Goal: Transaction & Acquisition: Purchase product/service

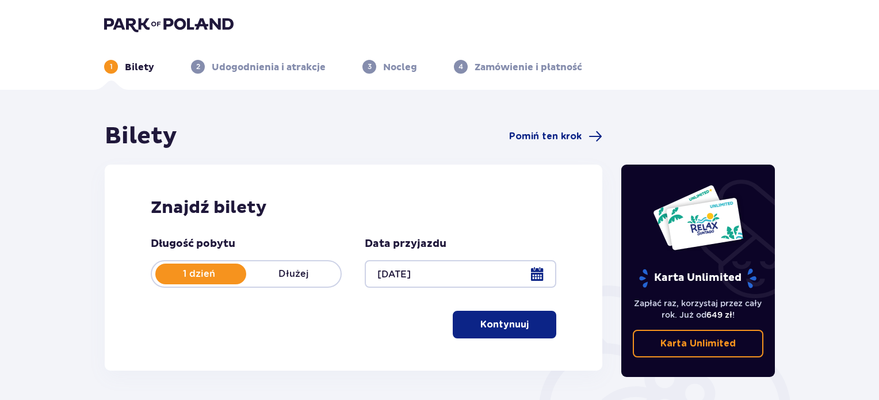
click at [496, 322] on p "Kontynuuj" at bounding box center [504, 324] width 48 height 13
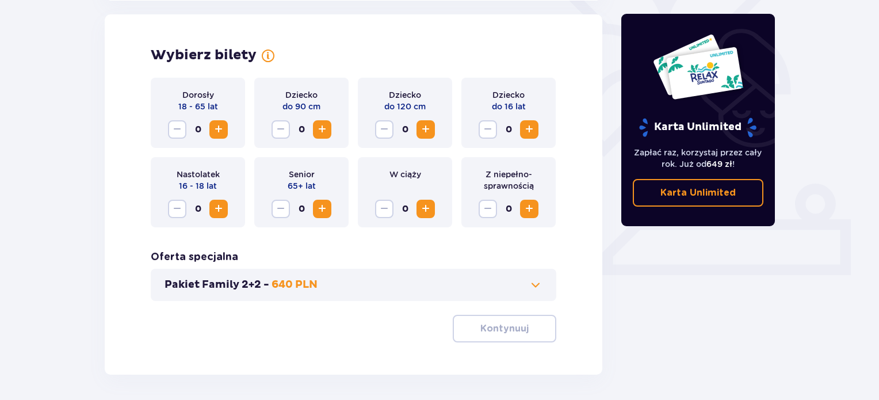
scroll to position [320, 0]
click at [528, 211] on span "Increase" at bounding box center [529, 208] width 14 height 14
click at [534, 280] on span at bounding box center [536, 284] width 14 height 14
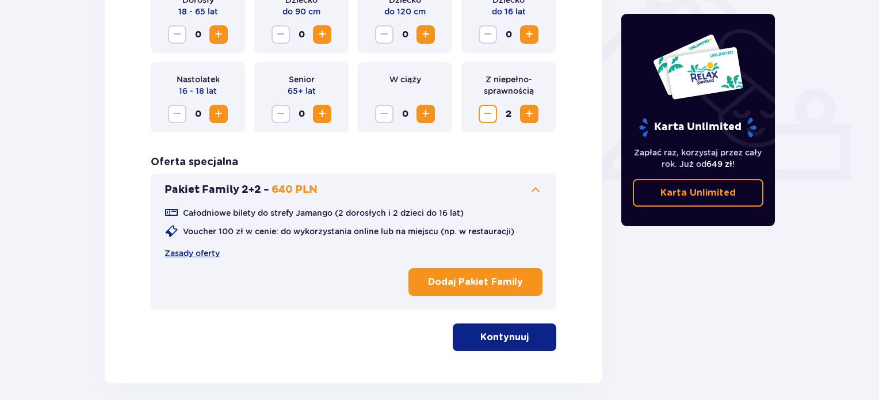
scroll to position [426, 0]
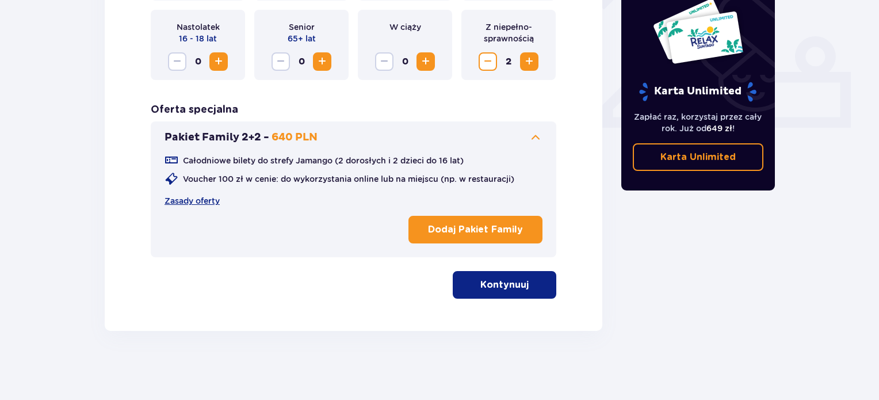
click at [515, 278] on p "Kontynuuj" at bounding box center [504, 284] width 48 height 13
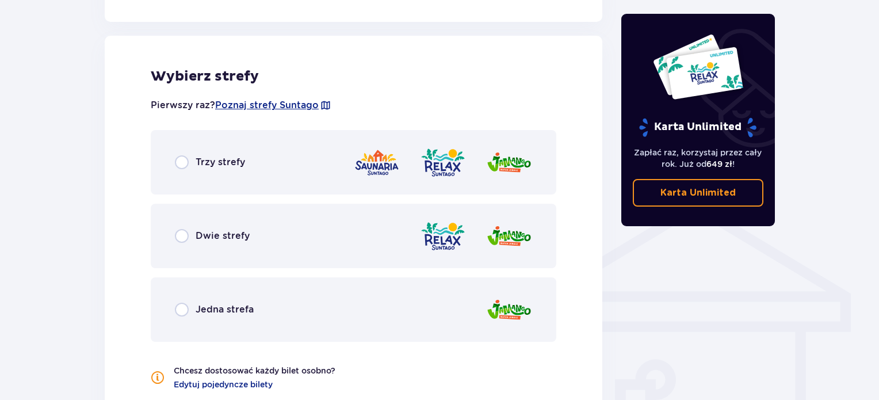
scroll to position [742, 0]
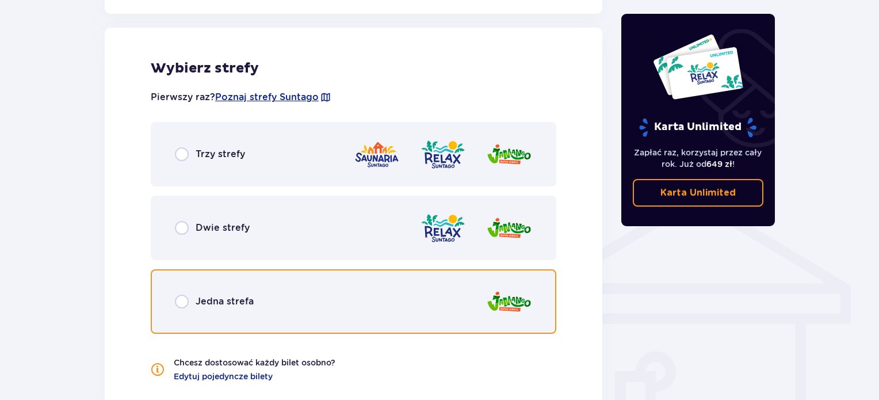
click at [188, 300] on input "radio" at bounding box center [182, 301] width 14 height 14
radio input "true"
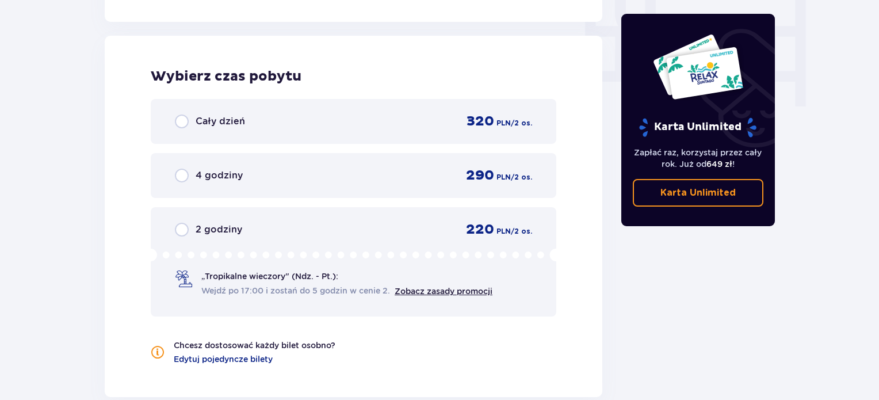
scroll to position [1142, 0]
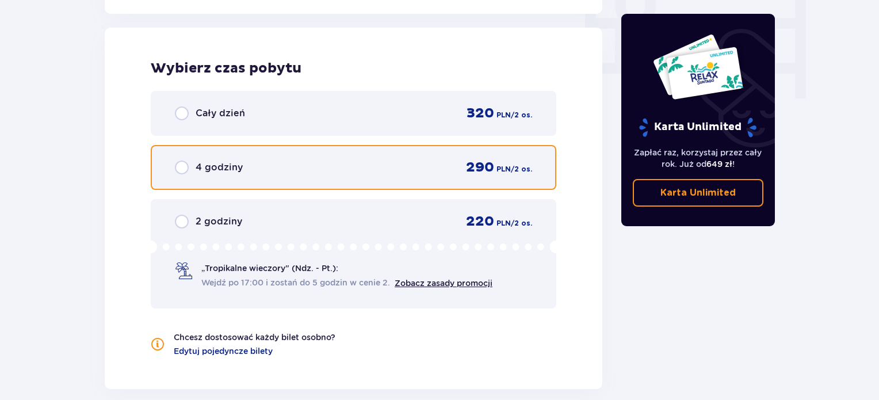
click at [183, 166] on input "radio" at bounding box center [182, 167] width 14 height 14
radio input "true"
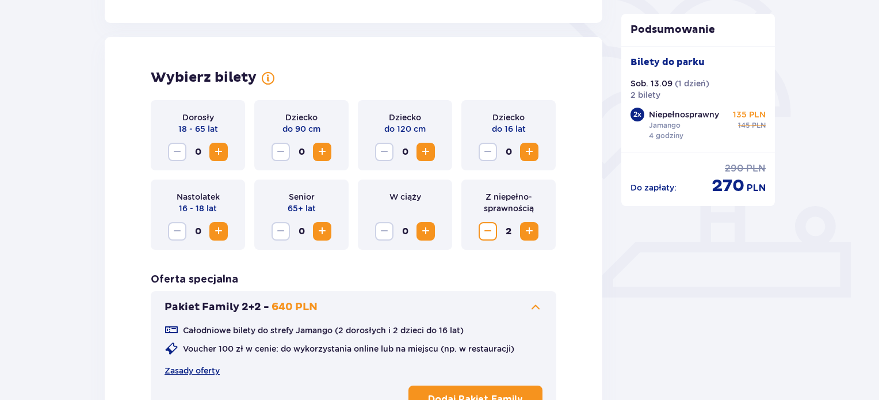
scroll to position [0, 0]
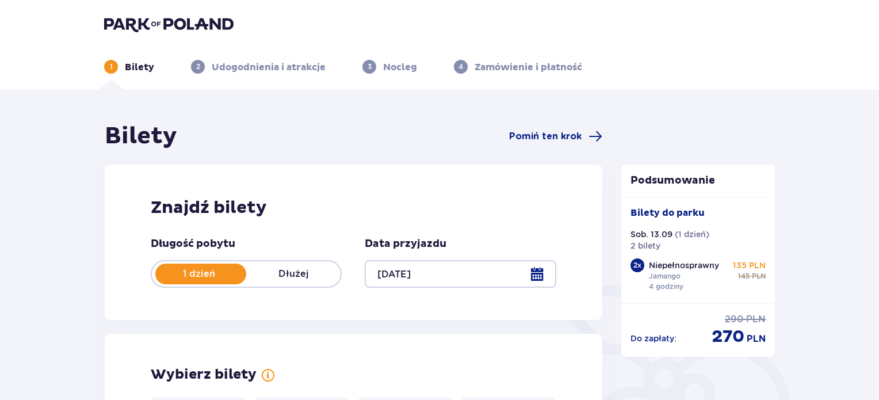
drag, startPoint x: 47, startPoint y: 237, endPoint x: 48, endPoint y: 101, distance: 136.3
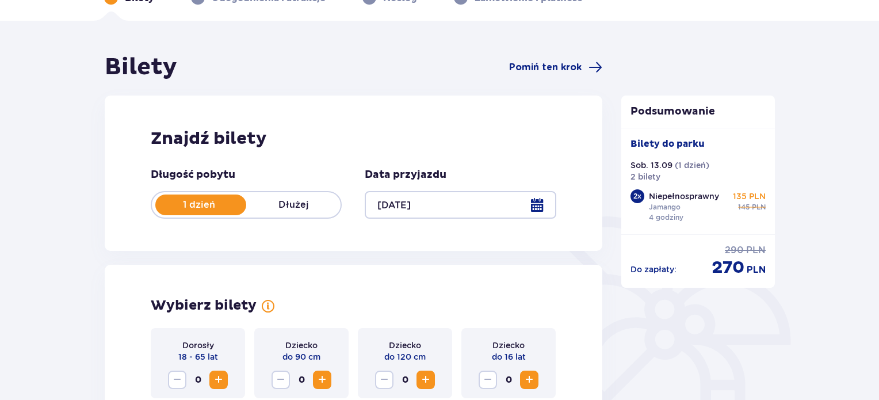
scroll to position [230, 0]
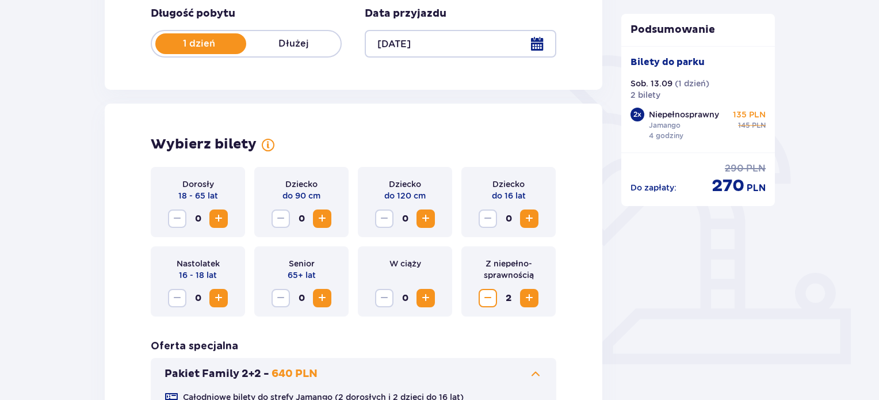
click at [492, 300] on span "Decrease" at bounding box center [488, 298] width 14 height 14
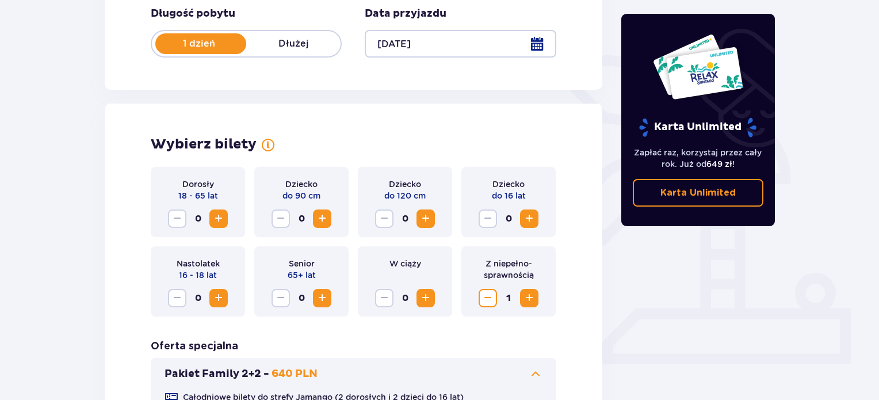
click at [486, 300] on span "Decrease" at bounding box center [488, 298] width 14 height 14
click at [217, 213] on span "Increase" at bounding box center [219, 219] width 14 height 14
click at [527, 216] on span "Increase" at bounding box center [529, 219] width 14 height 14
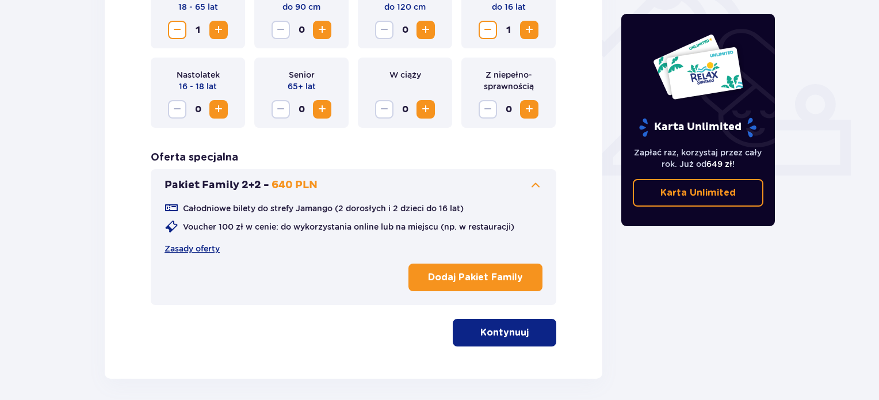
scroll to position [460, 0]
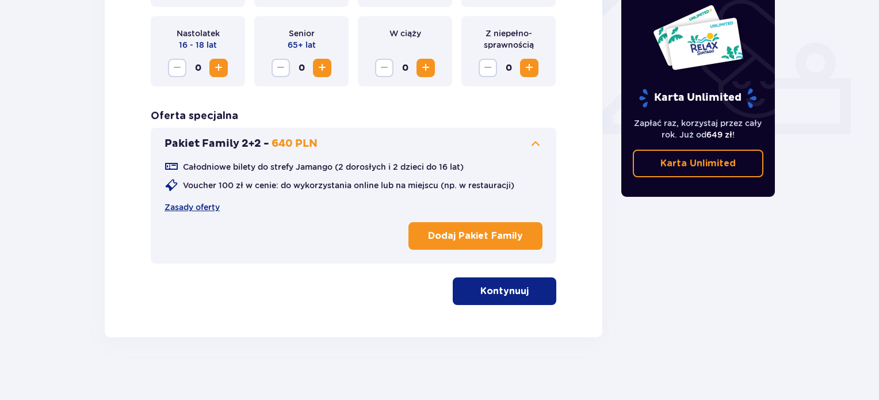
click at [522, 290] on button "Kontynuuj" at bounding box center [505, 291] width 104 height 28
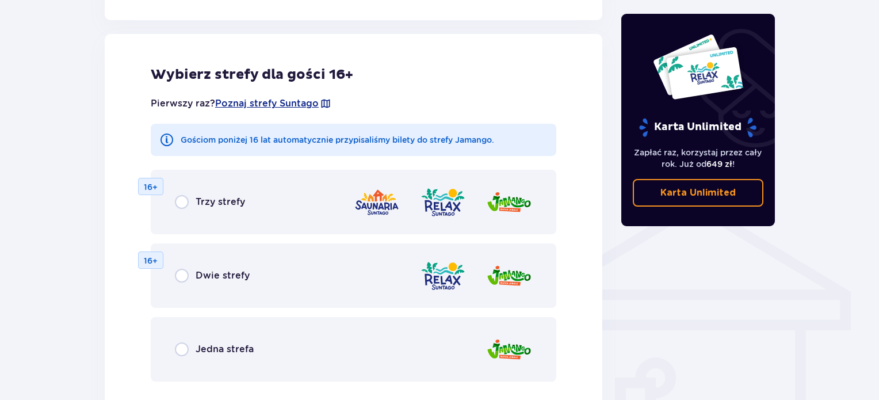
scroll to position [742, 0]
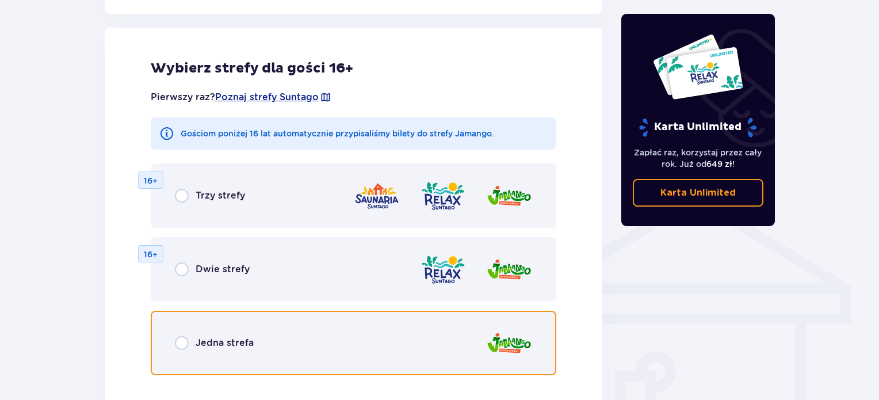
click at [175, 339] on input "radio" at bounding box center [182, 343] width 14 height 14
radio input "true"
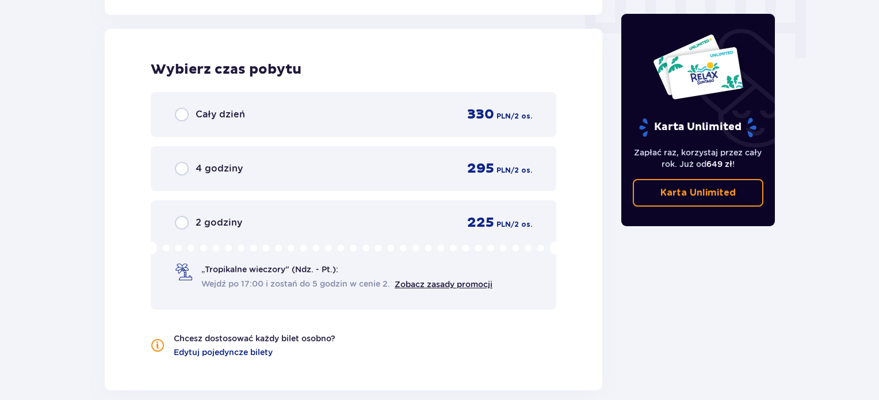
scroll to position [1184, 0]
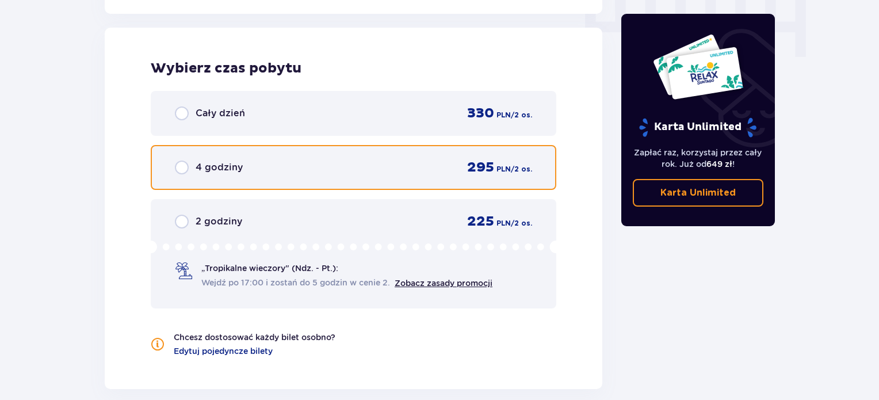
click at [181, 166] on input "radio" at bounding box center [182, 167] width 14 height 14
radio input "true"
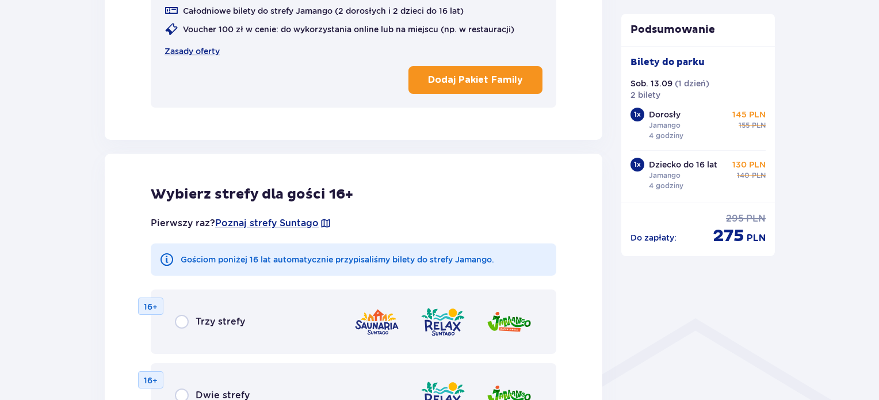
scroll to position [32, 0]
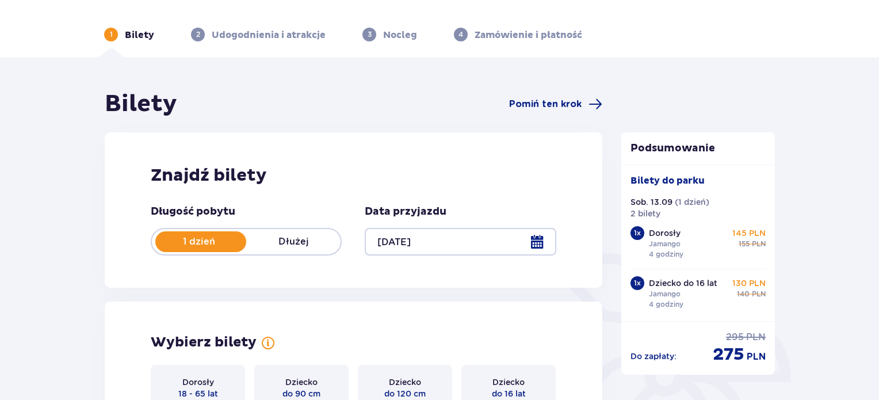
drag, startPoint x: 592, startPoint y: 243, endPoint x: 561, endPoint y: 74, distance: 172.4
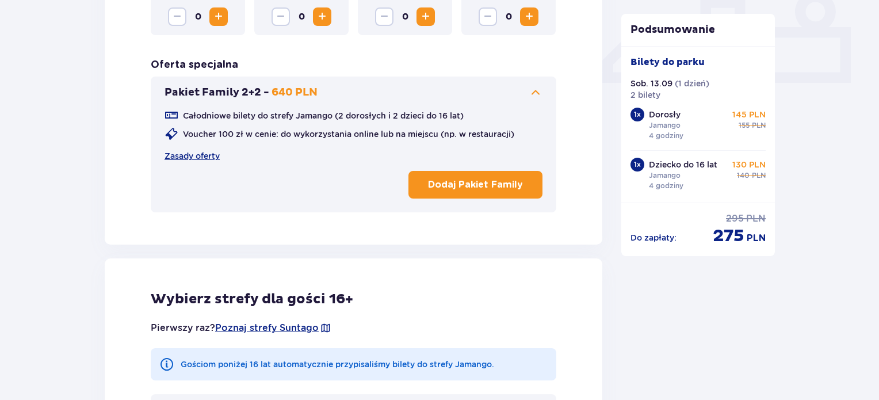
scroll to position [368, 0]
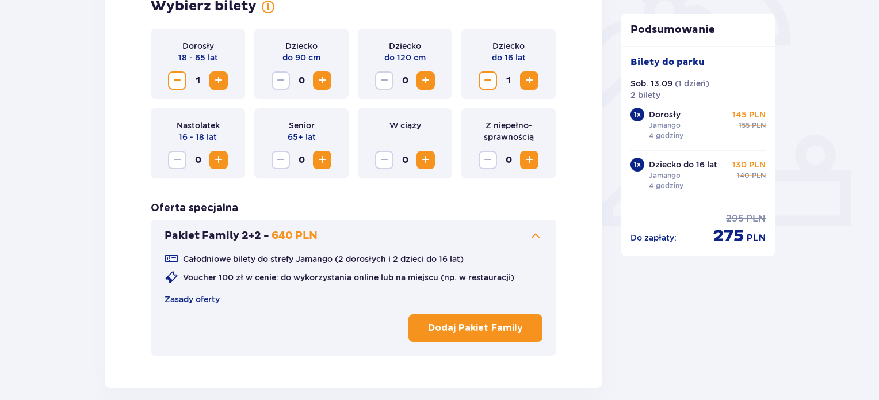
drag, startPoint x: 177, startPoint y: 76, endPoint x: 184, endPoint y: 79, distance: 7.8
click at [177, 76] on span "Decrease" at bounding box center [177, 81] width 14 height 14
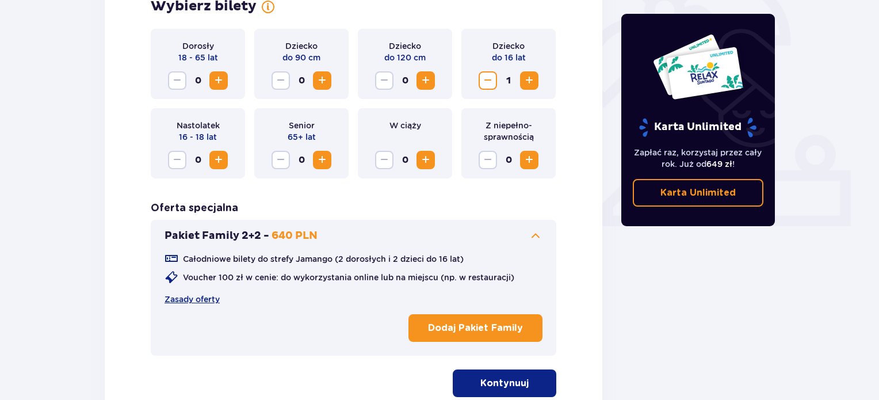
click at [483, 79] on span "Decrease" at bounding box center [488, 81] width 14 height 14
click at [660, 189] on p "Karta Unlimited" at bounding box center [697, 192] width 75 height 13
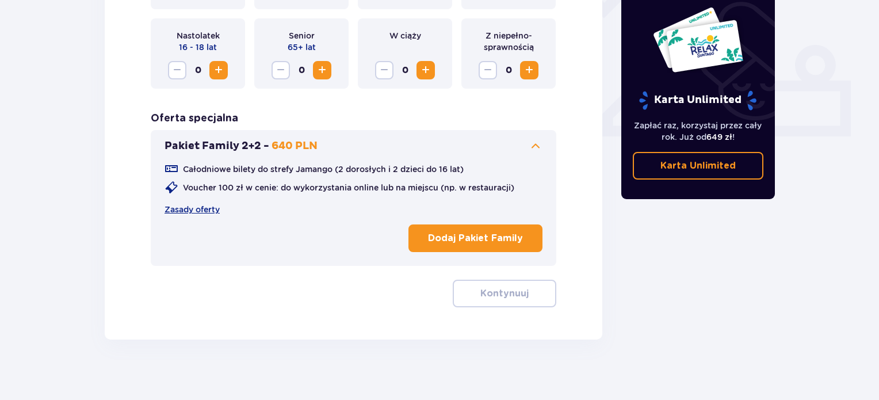
scroll to position [466, 0]
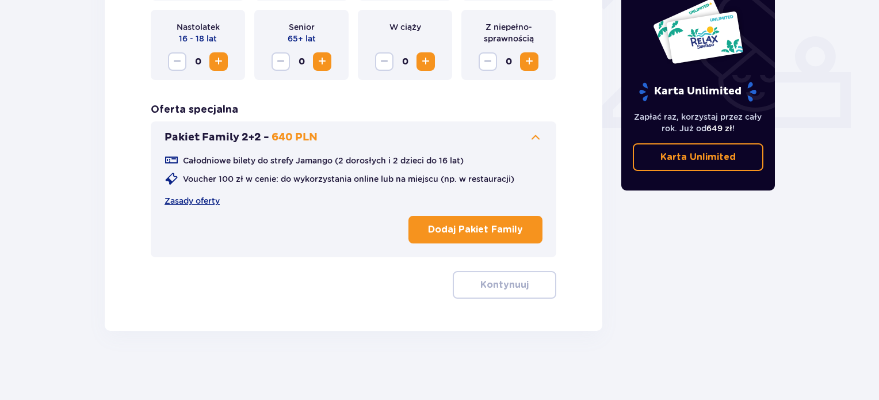
click at [460, 227] on p "Dodaj Pakiet Family" at bounding box center [475, 229] width 95 height 13
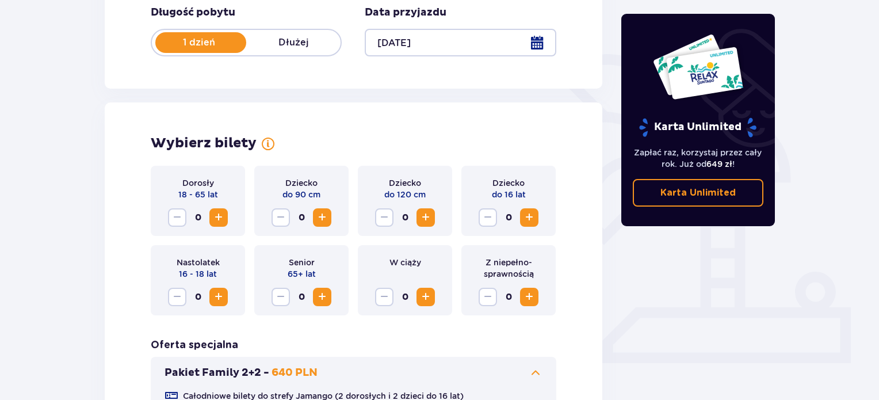
scroll to position [409, 0]
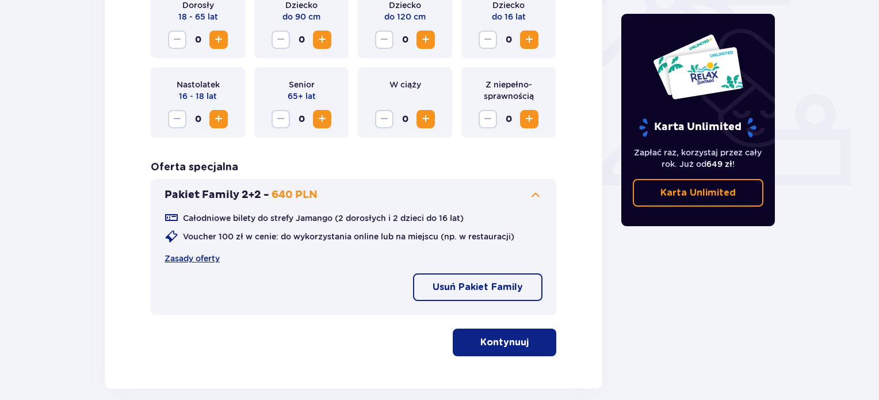
click at [516, 346] on p "Kontynuuj" at bounding box center [504, 342] width 48 height 13
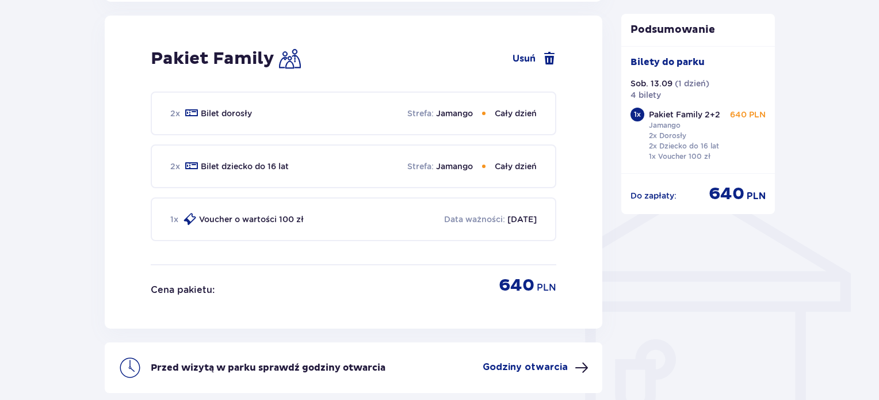
scroll to position [756, 0]
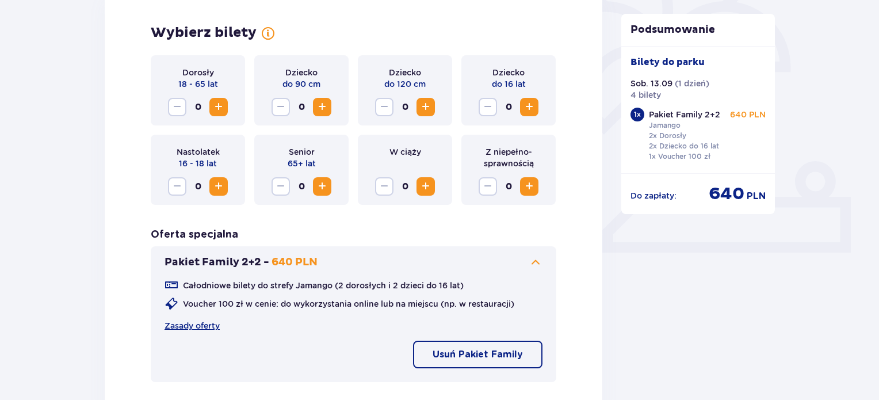
scroll to position [0, 0]
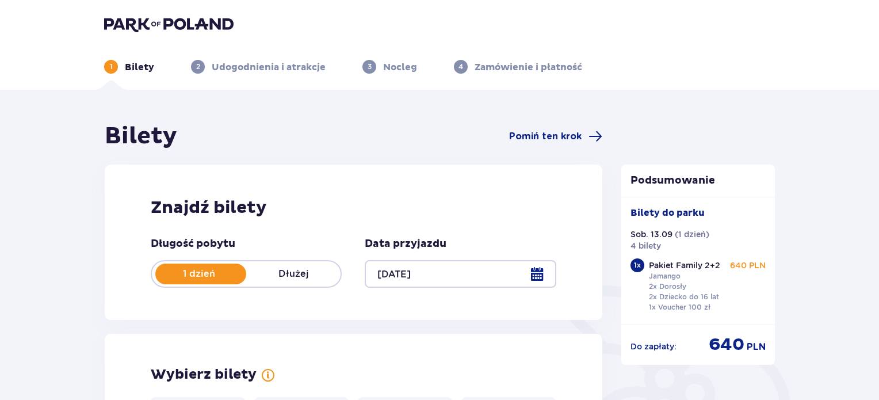
drag, startPoint x: 271, startPoint y: 270, endPoint x: 225, endPoint y: 129, distance: 148.2
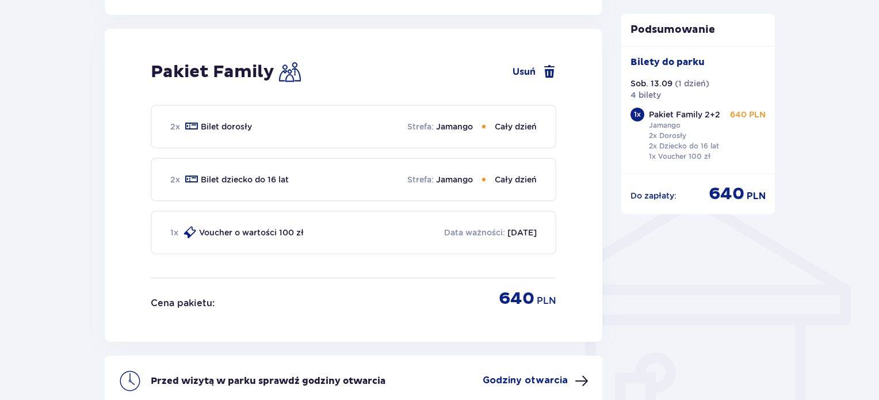
scroll to position [518, 0]
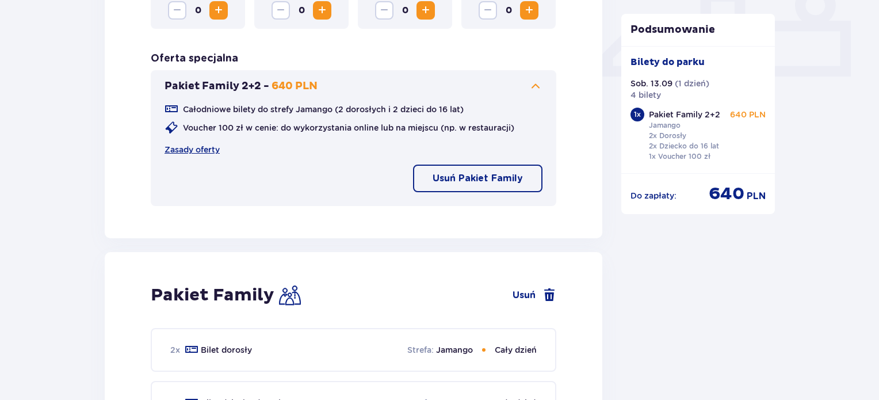
click at [483, 180] on p "Usuń Pakiet Family" at bounding box center [478, 178] width 90 height 13
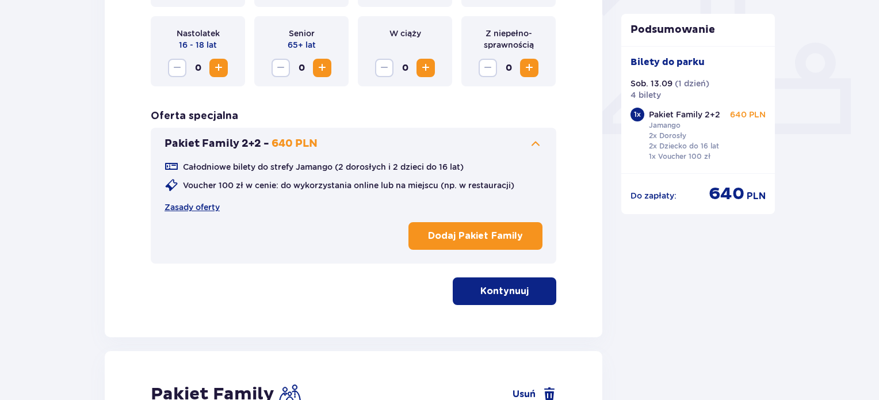
scroll to position [345, 0]
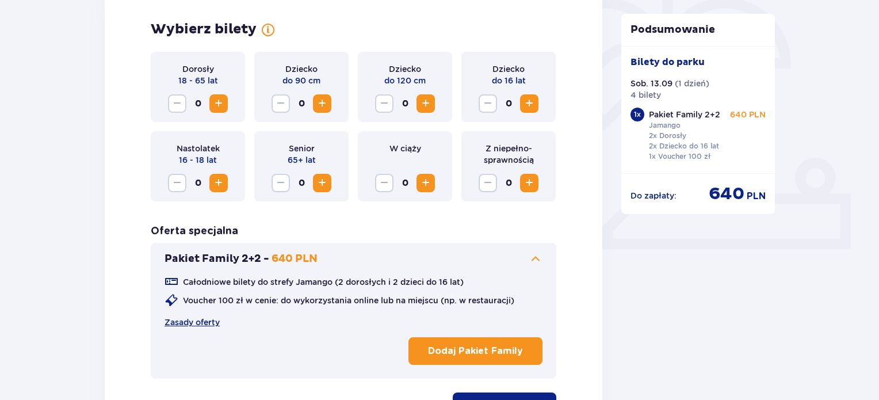
click at [223, 105] on span "Increase" at bounding box center [219, 104] width 14 height 14
click at [525, 105] on span "Increase" at bounding box center [529, 104] width 14 height 14
click at [427, 183] on span "Increase" at bounding box center [426, 183] width 14 height 14
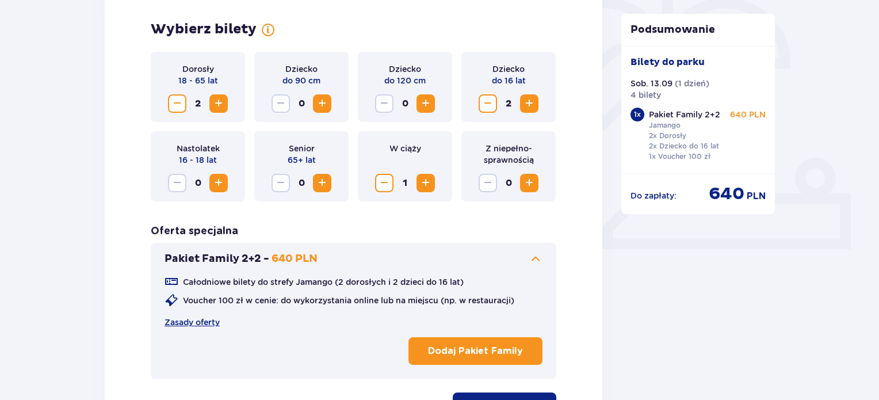
click at [391, 182] on span "Decrease" at bounding box center [384, 183] width 14 height 14
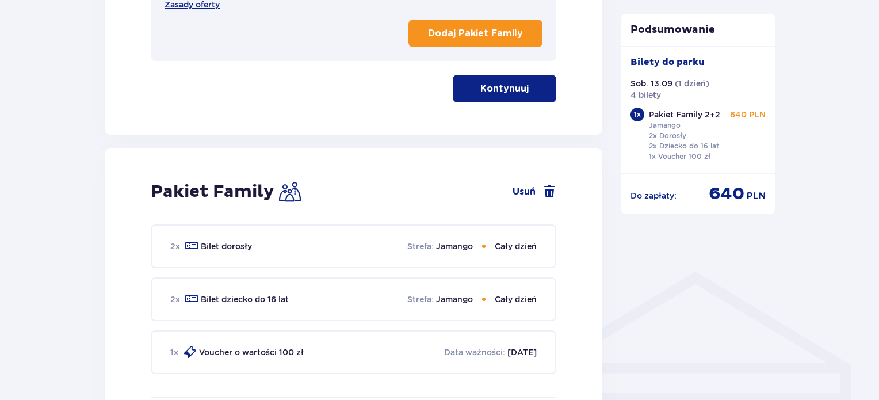
scroll to position [805, 0]
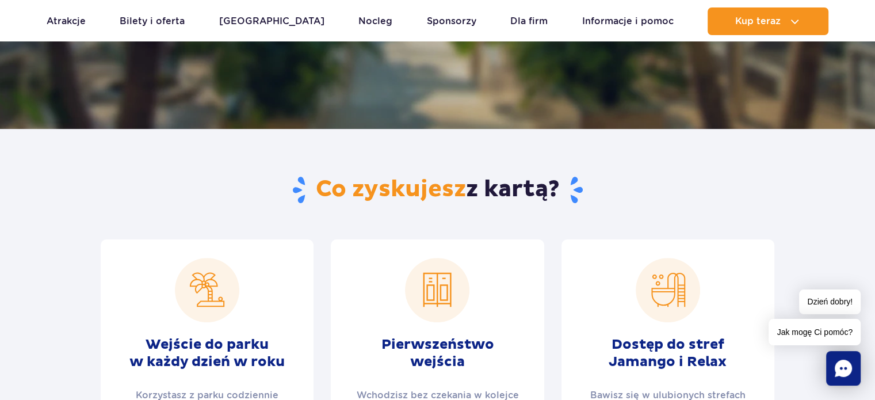
scroll to position [403, 0]
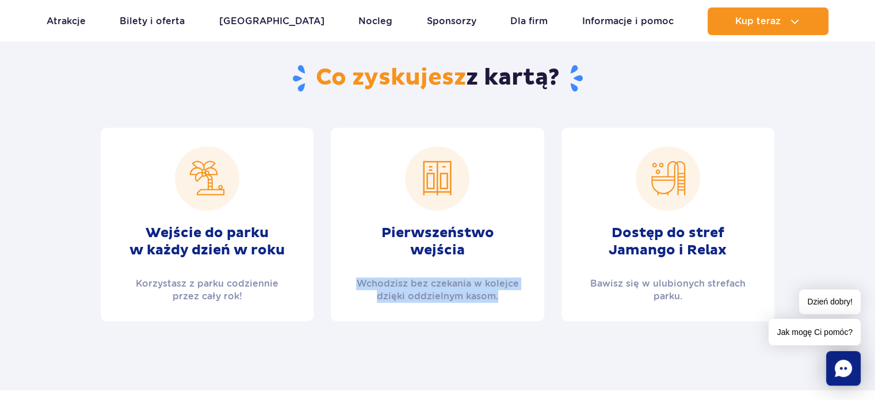
drag, startPoint x: 339, startPoint y: 277, endPoint x: 544, endPoint y: 305, distance: 206.6
click at [544, 305] on div "Pierwszeństwo wejścia Wchodzisz bez czekania w kolejce dzięki oddzielnym kasom." at bounding box center [437, 224] width 230 height 193
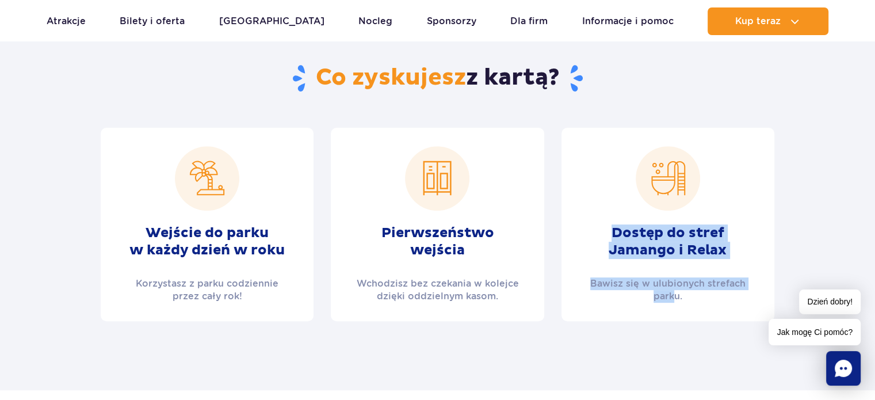
drag, startPoint x: 606, startPoint y: 229, endPoint x: 751, endPoint y: 281, distance: 153.4
click at [751, 281] on div "Dostęp do stref Jamango i Relax Bawisz się w ulubionych strefach parku." at bounding box center [667, 224] width 213 height 193
click at [708, 281] on p "Bawisz się w ulubionych strefach parku." at bounding box center [667, 289] width 185 height 25
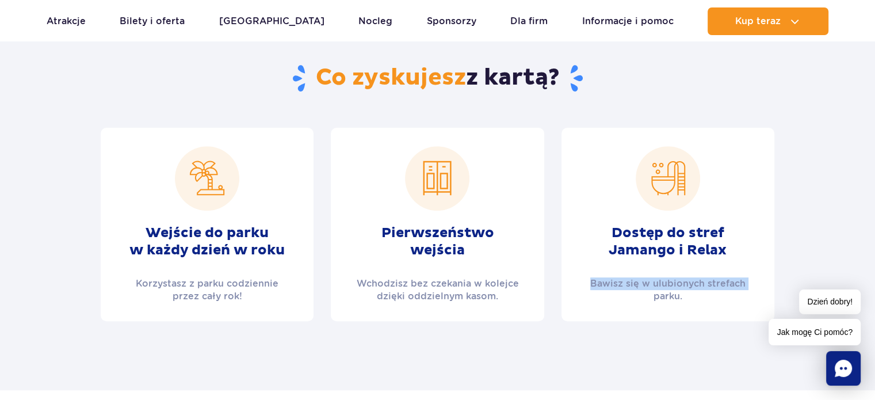
drag, startPoint x: 575, startPoint y: 283, endPoint x: 730, endPoint y: 287, distance: 155.4
click at [730, 287] on div "Dostęp do stref Jamango i Relax Bawisz się w ulubionych strefach parku." at bounding box center [667, 224] width 213 height 193
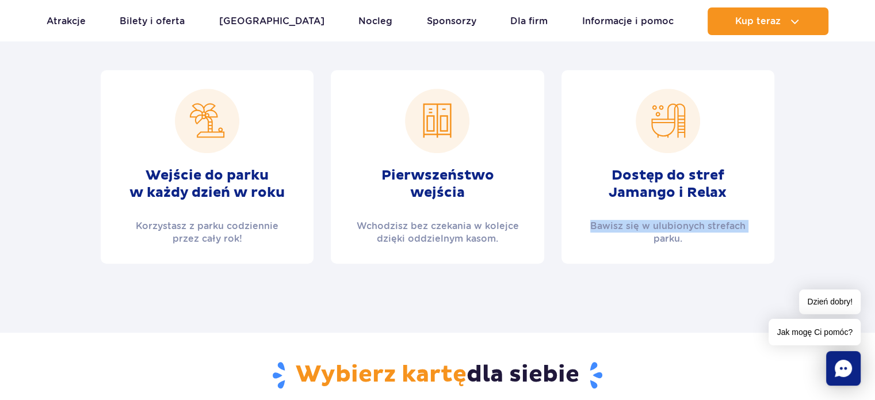
click at [571, 256] on div "Dostęp do stref Jamango i Relax Bawisz się w ulubionych strefach parku." at bounding box center [667, 166] width 213 height 193
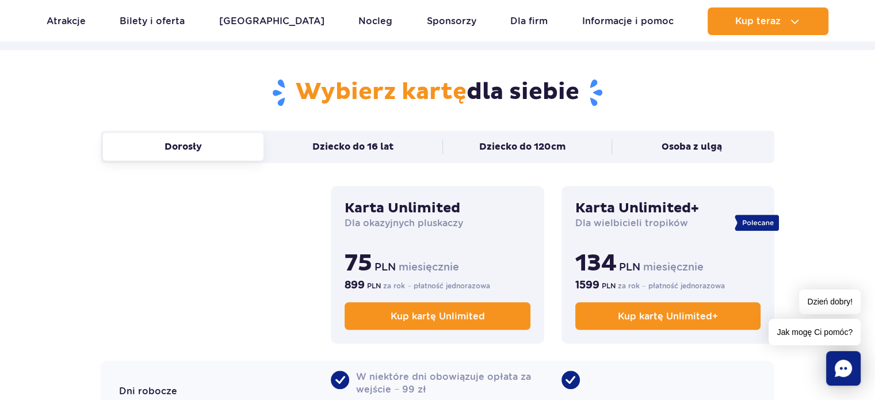
scroll to position [805, 0]
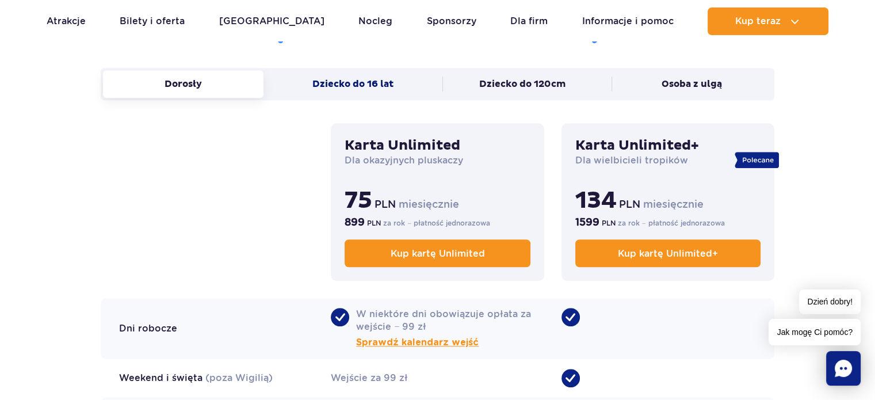
click at [338, 86] on button "Dziecko do 16 lat" at bounding box center [353, 84] width 160 height 28
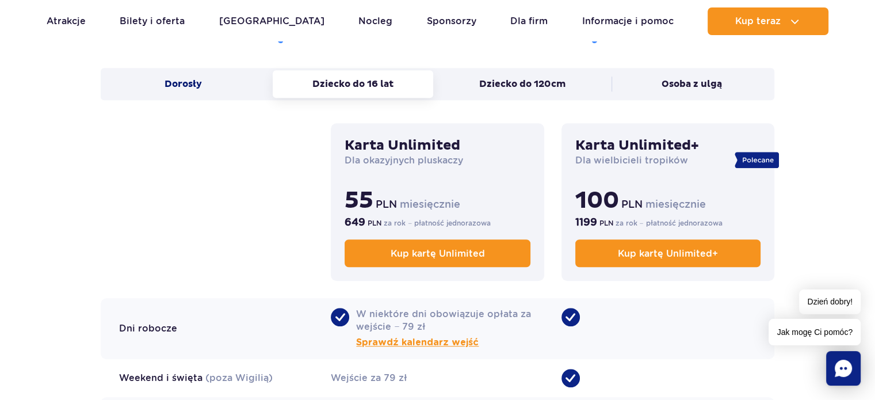
click at [170, 76] on button "Dorosły" at bounding box center [183, 84] width 160 height 28
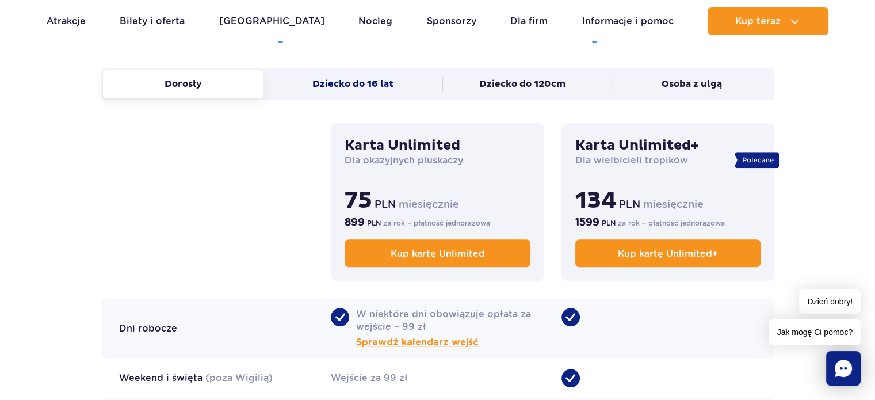
click at [331, 86] on button "Dziecko do 16 lat" at bounding box center [353, 84] width 160 height 28
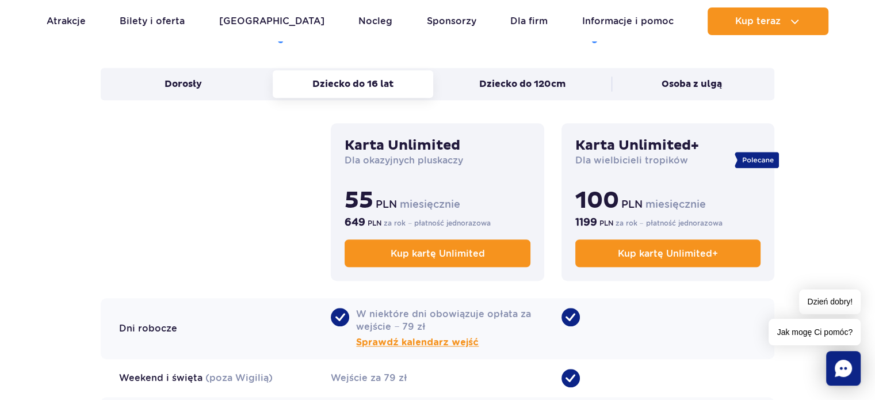
click at [637, 152] on h3 "Karta Unlimited+" at bounding box center [667, 145] width 185 height 17
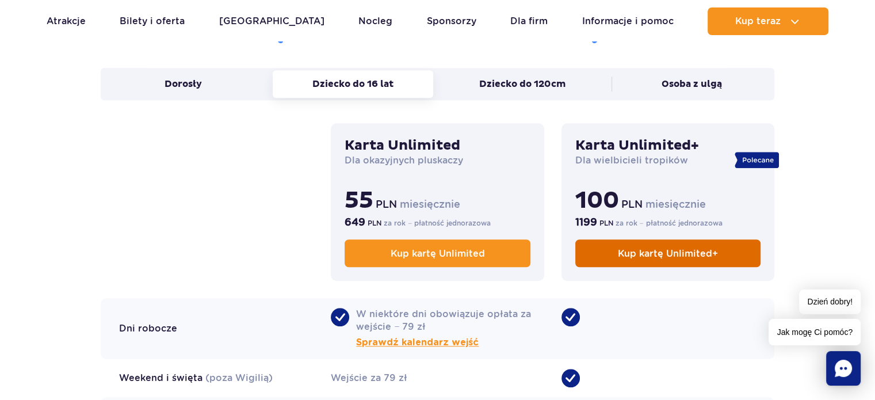
click at [636, 258] on span "Kup kartę Unlimited+" at bounding box center [668, 253] width 100 height 11
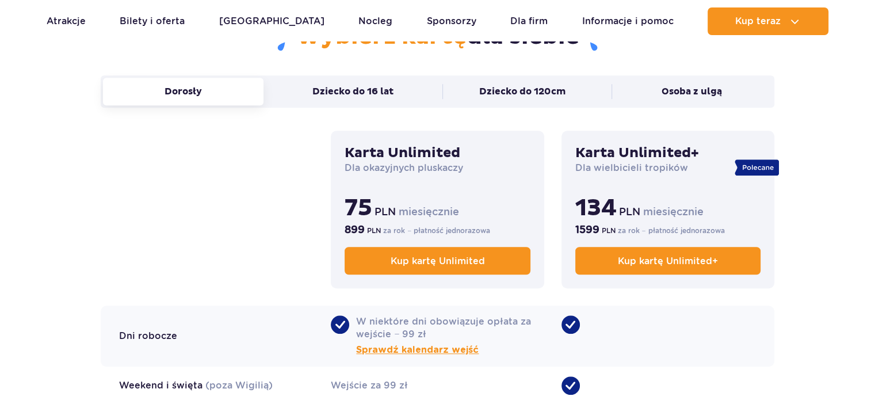
scroll to position [805, 0]
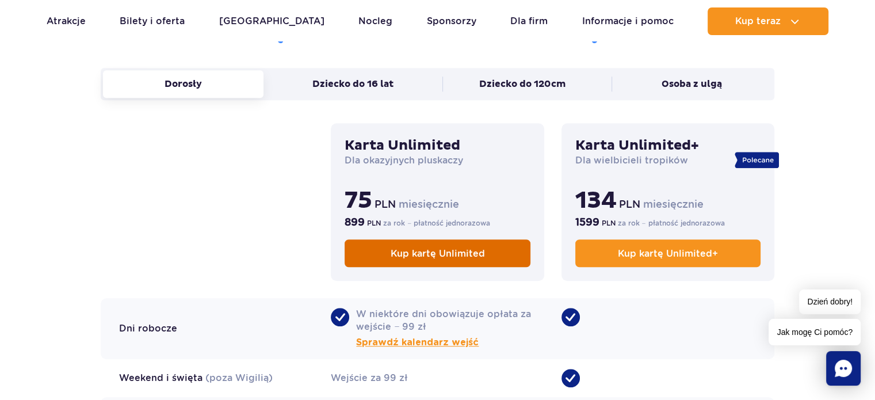
click at [441, 257] on span "Kup kartę Unlimited" at bounding box center [437, 253] width 94 height 11
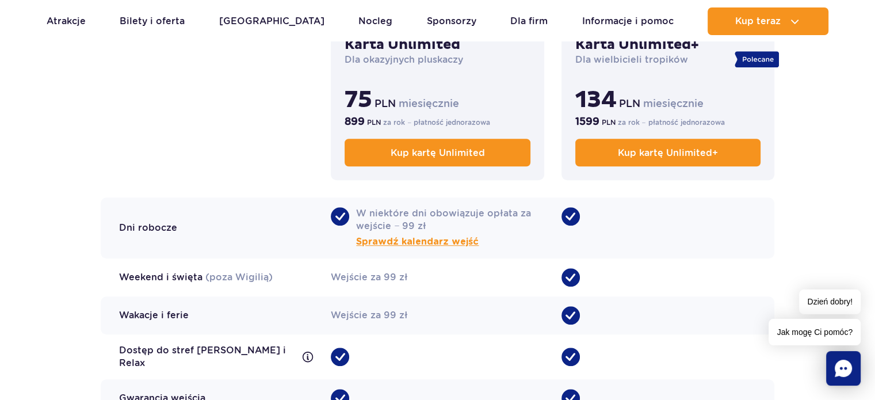
scroll to position [920, 0]
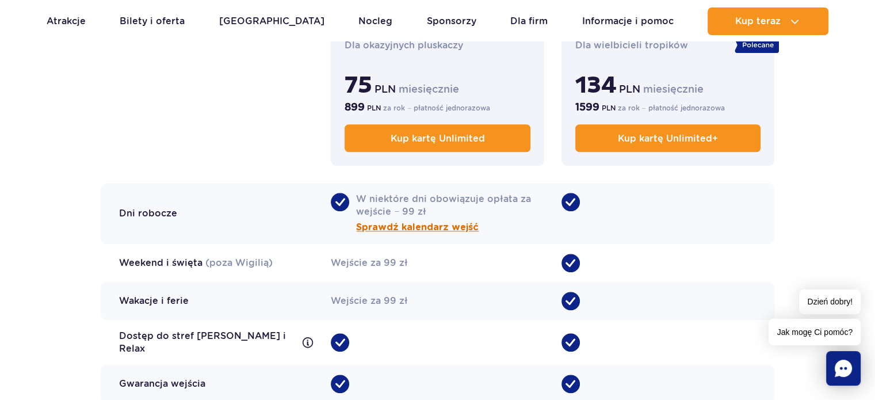
click at [369, 225] on span "Sprawdź kalendarz wejść" at bounding box center [417, 227] width 123 height 14
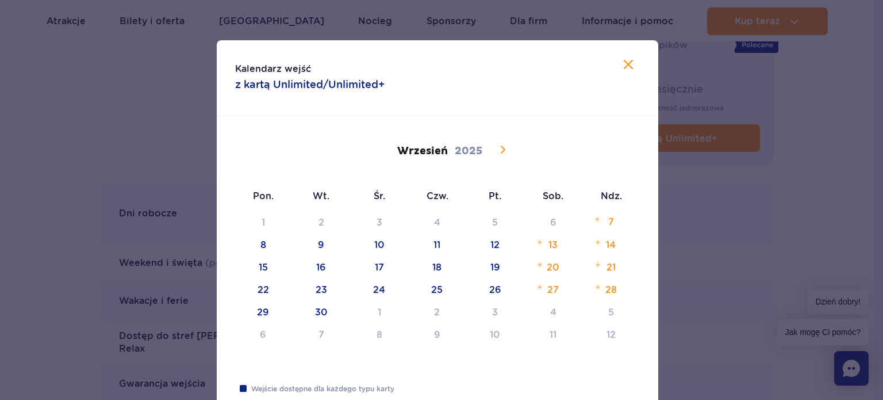
click at [496, 145] on icon at bounding box center [503, 150] width 14 height 14
drag, startPoint x: 312, startPoint y: 263, endPoint x: 303, endPoint y: 261, distance: 9.5
click at [309, 263] on div "27 28 29 30 31 1 2 3 4 5 6 7 8 9 10 11 12 13 14 15 16 17 18 19 20 21 22 23 24 2…" at bounding box center [438, 283] width 406 height 135
click at [304, 263] on div "27 28 29 30 31 1 2 3 4 5 6 7 8 9 10 11 12 13 14 15 16 17 18 19 20 21 22 23 24 2…" at bounding box center [438, 283] width 406 height 135
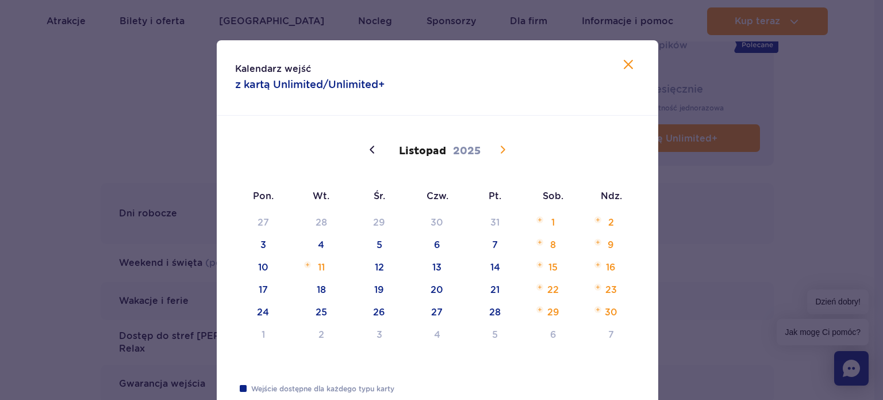
click at [501, 147] on icon at bounding box center [503, 149] width 5 height 7
drag, startPoint x: 495, startPoint y: 148, endPoint x: 366, endPoint y: 247, distance: 162.4
click at [369, 243] on div "Grudzień 2025 Pon. Wt. Śr. Czw. Pt. Sob. Ndz. 1 2 3 4 5 6 7 8 9 10 11 12 13 14 …" at bounding box center [438, 245] width 406 height 211
click at [365, 289] on div "1 2 3 4 5 6 7 8 9 10 11 12 13 14 15 16 17 18 19 20 21 22 23 24 25 26 27 28 29 3…" at bounding box center [438, 283] width 406 height 135
click at [622, 63] on icon at bounding box center [629, 65] width 14 height 14
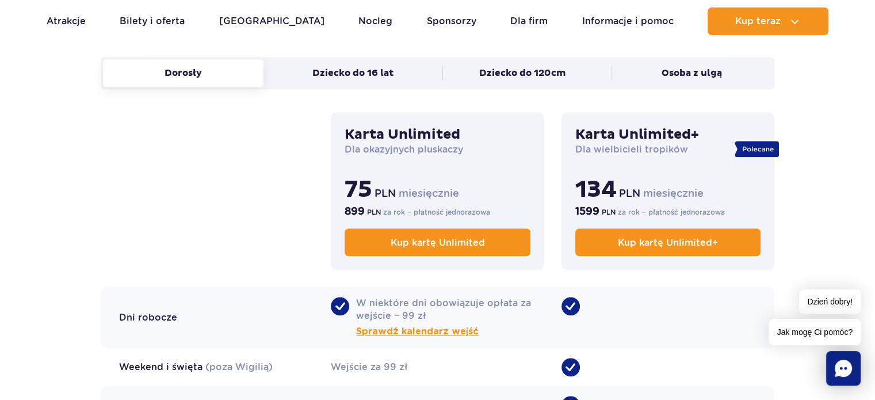
scroll to position [805, 0]
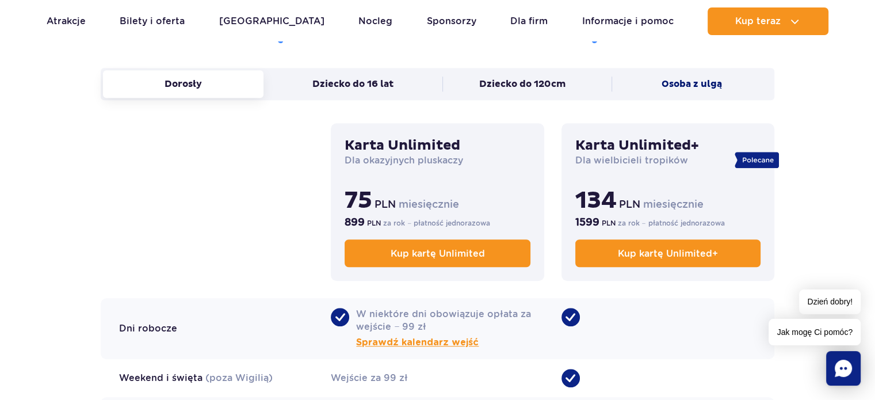
click at [675, 83] on button "Osoba z ulgą" at bounding box center [691, 84] width 160 height 28
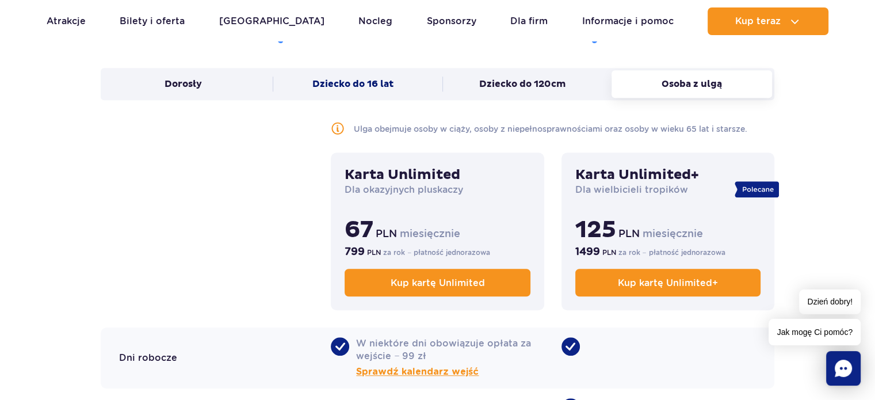
click at [370, 81] on button "Dziecko do 16 lat" at bounding box center [353, 84] width 160 height 28
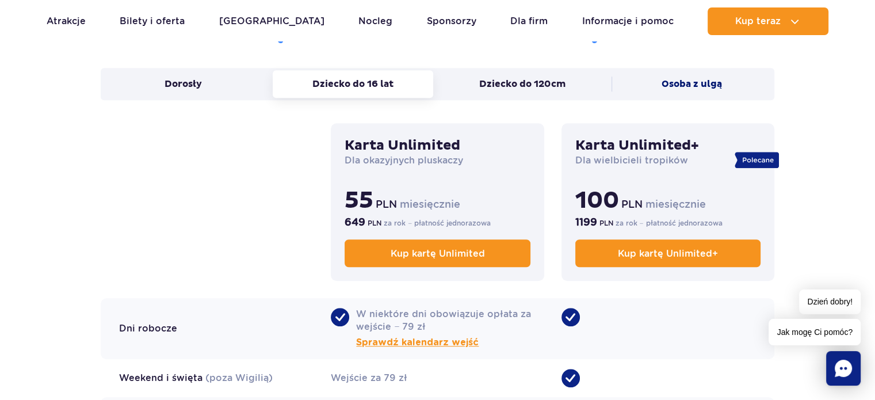
click at [702, 85] on button "Osoba z ulgą" at bounding box center [691, 84] width 160 height 28
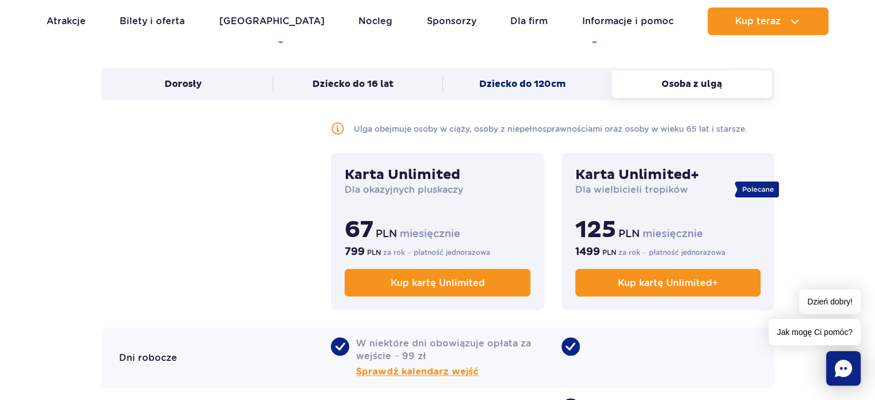
click at [511, 78] on button "Dziecko do 120cm" at bounding box center [522, 84] width 160 height 28
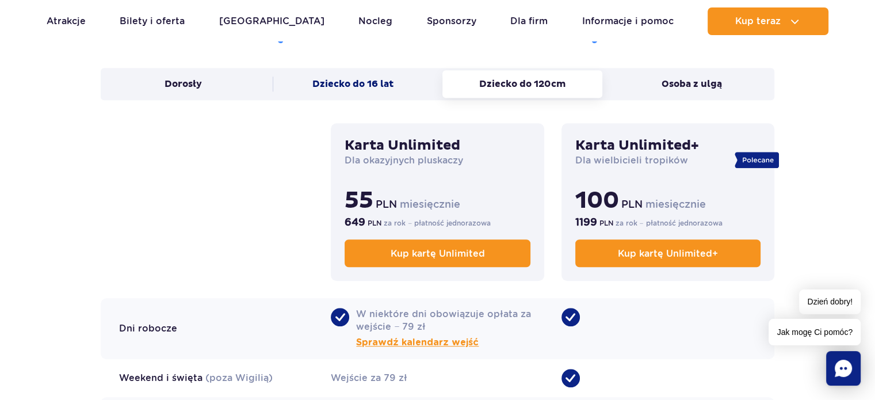
click at [337, 80] on button "Dziecko do 16 lat" at bounding box center [353, 84] width 160 height 28
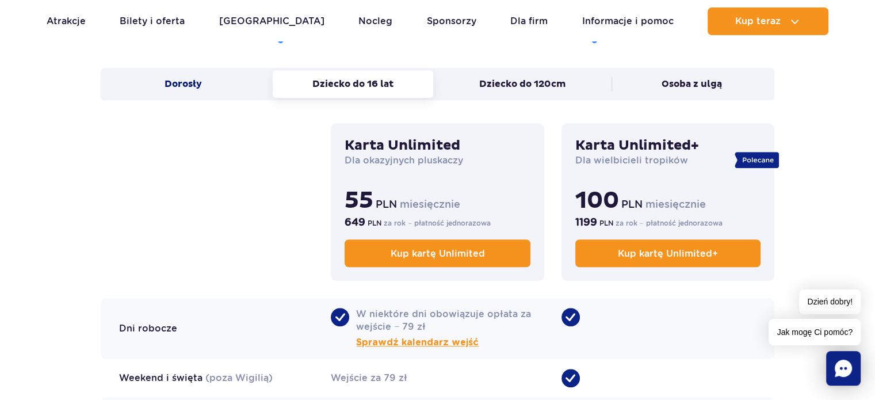
click at [207, 84] on button "Dorosły" at bounding box center [183, 84] width 160 height 28
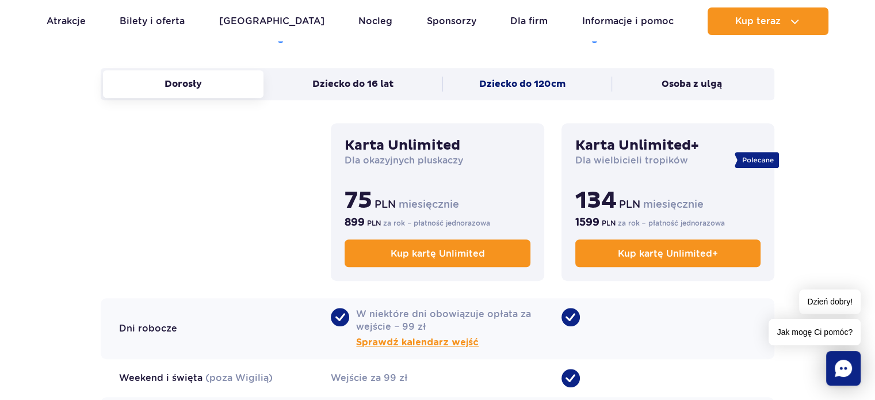
click at [510, 79] on button "Dziecko do 120cm" at bounding box center [522, 84] width 160 height 28
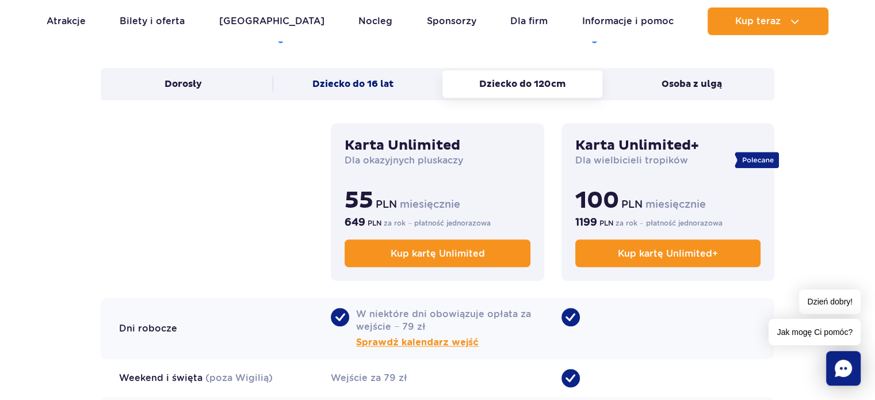
click at [368, 83] on button "Dziecko do 16 lat" at bounding box center [353, 84] width 160 height 28
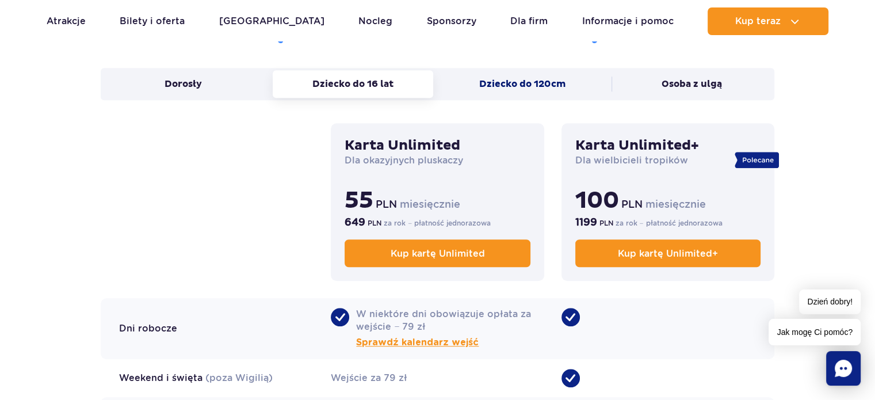
click at [535, 85] on button "Dziecko do 120cm" at bounding box center [522, 84] width 160 height 28
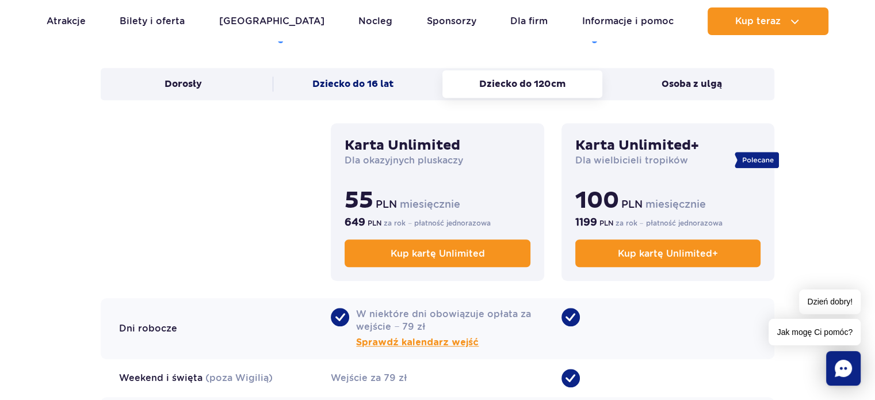
click at [392, 80] on button "Dziecko do 16 lat" at bounding box center [353, 84] width 160 height 28
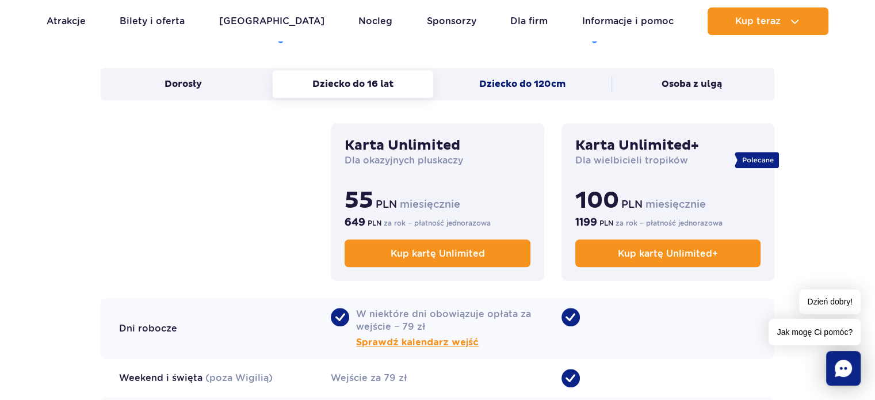
click at [506, 83] on button "Dziecko do 120cm" at bounding box center [522, 84] width 160 height 28
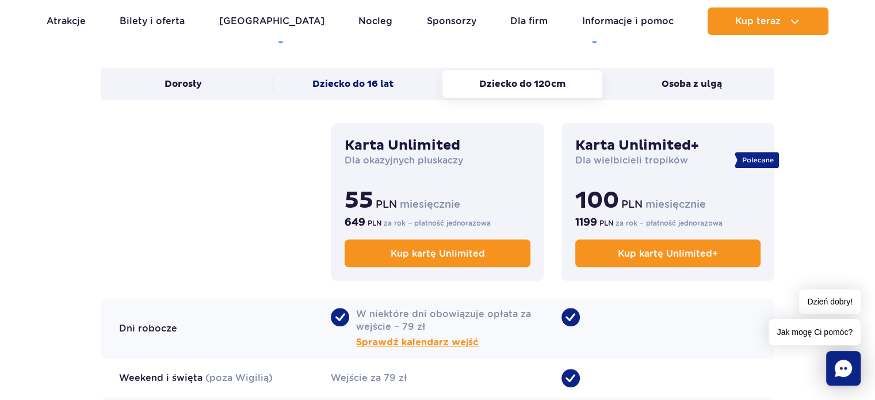
click at [334, 82] on button "Dziecko do 16 lat" at bounding box center [353, 84] width 160 height 28
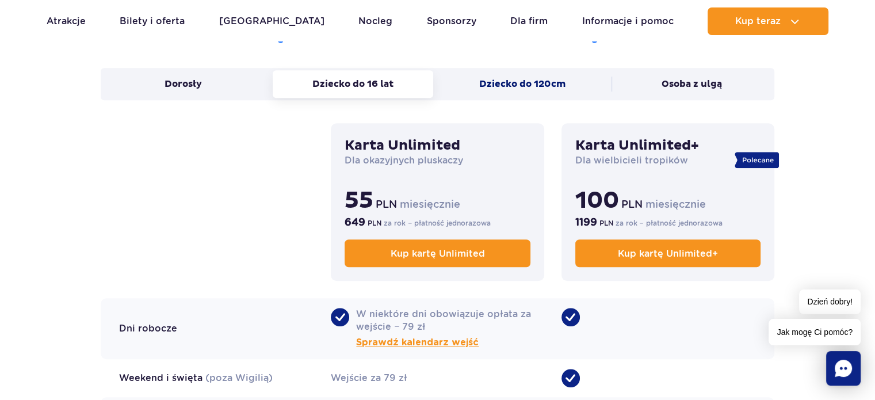
drag, startPoint x: 165, startPoint y: 75, endPoint x: 471, endPoint y: 89, distance: 306.3
click at [166, 76] on button "Dorosły" at bounding box center [183, 84] width 160 height 28
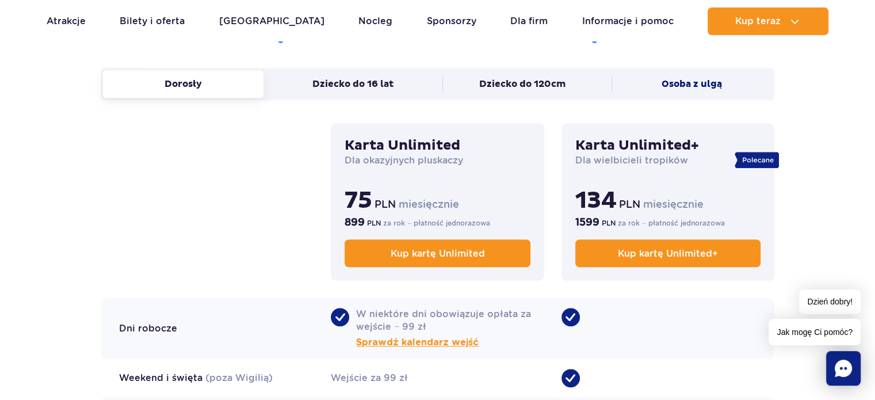
click at [670, 79] on button "Osoba z ulgą" at bounding box center [691, 84] width 160 height 28
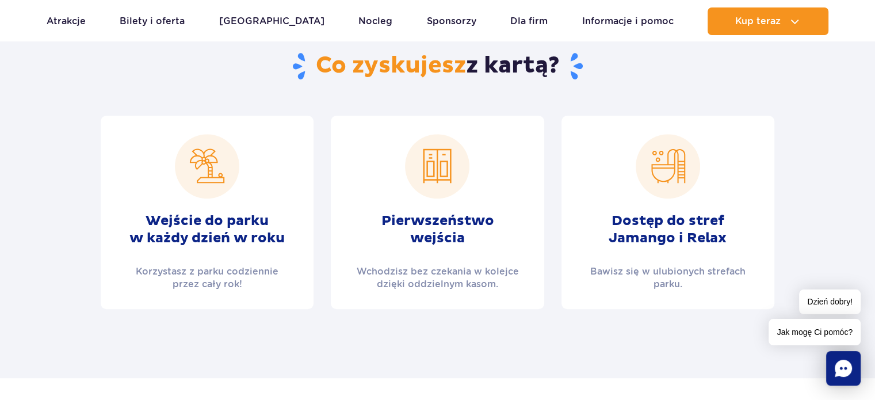
drag, startPoint x: 2, startPoint y: 262, endPoint x: 5, endPoint y: 113, distance: 148.4
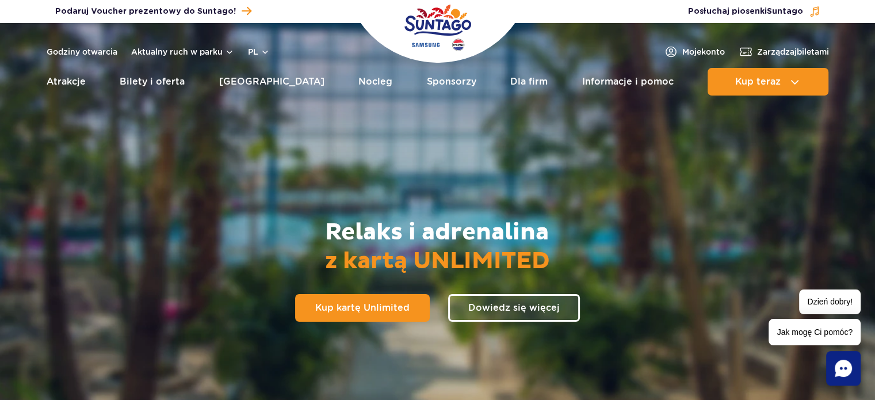
scroll to position [0, 0]
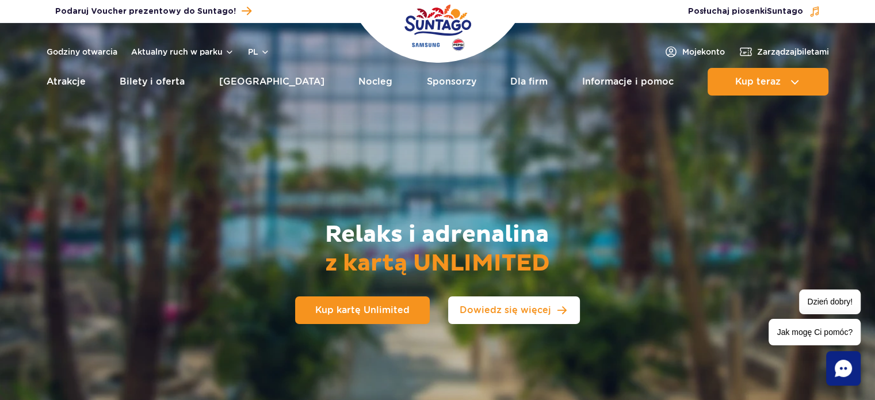
click at [485, 309] on span "Dowiedz się więcej" at bounding box center [505, 309] width 91 height 9
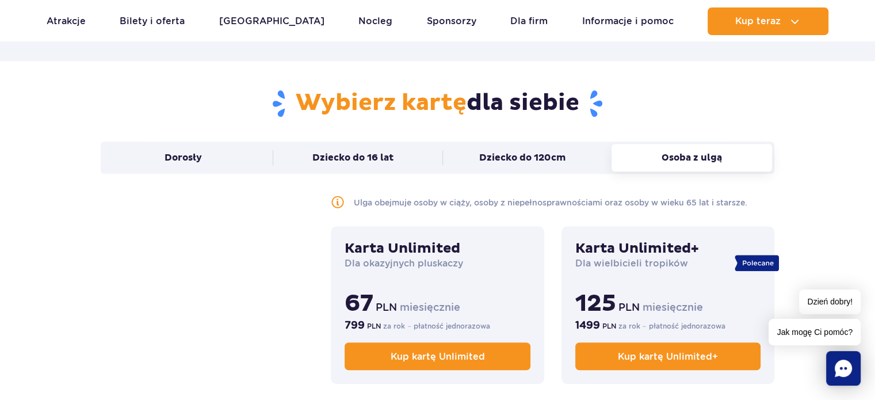
scroll to position [823, 0]
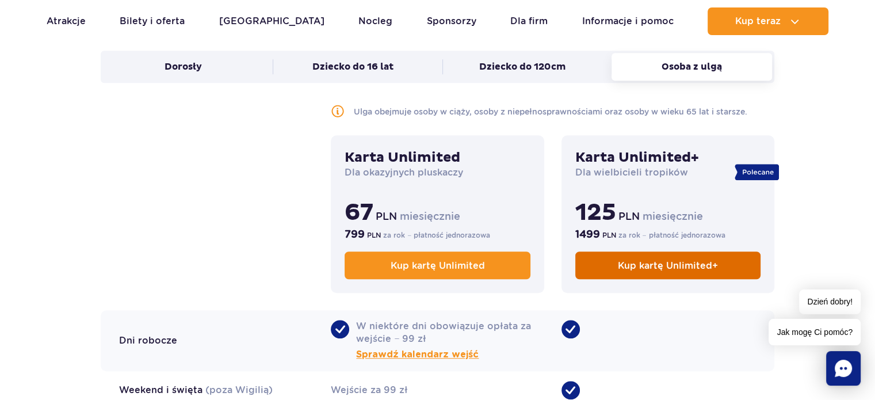
click at [603, 266] on link "Kup kartę Unlimited+" at bounding box center [667, 265] width 185 height 28
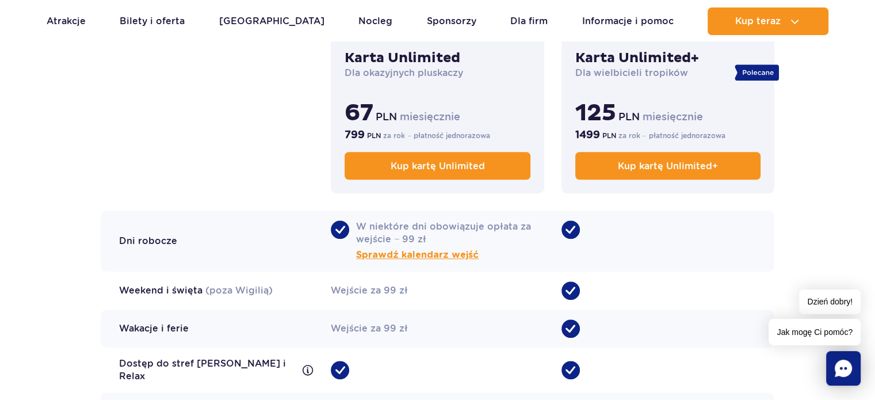
scroll to position [938, 0]
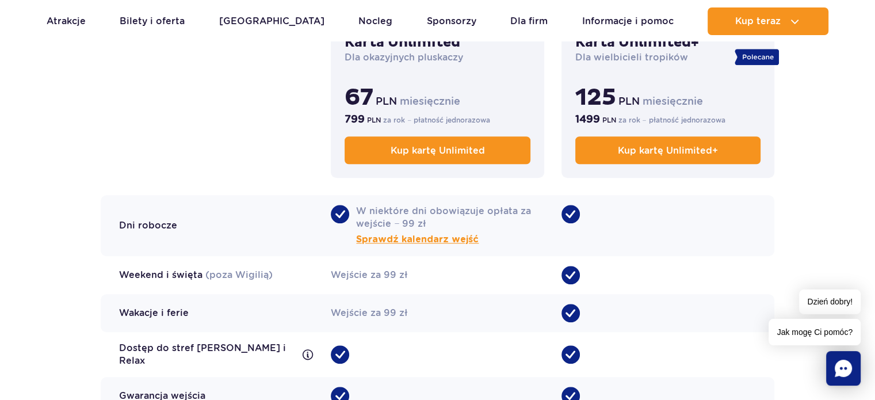
click at [342, 214] on span "•" at bounding box center [340, 214] width 18 height 18
click at [568, 213] on span "•" at bounding box center [570, 214] width 18 height 18
click at [573, 213] on span "•" at bounding box center [570, 214] width 18 height 18
drag, startPoint x: 633, startPoint y: 214, endPoint x: 556, endPoint y: 215, distance: 77.1
click at [630, 214] on div "•" at bounding box center [667, 225] width 213 height 61
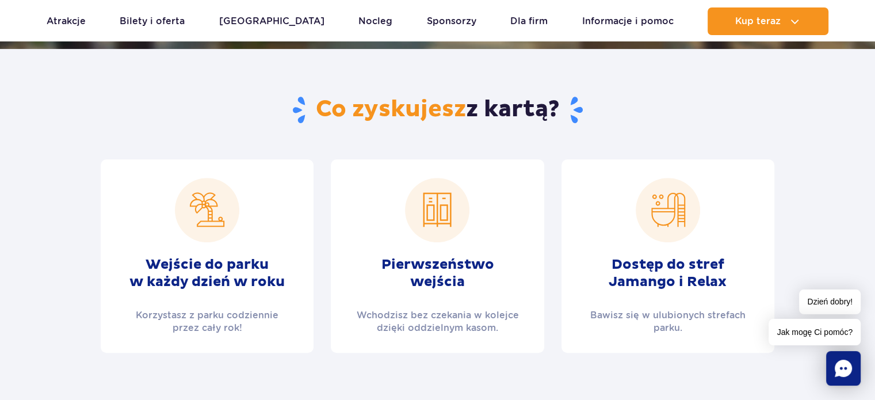
scroll to position [0, 0]
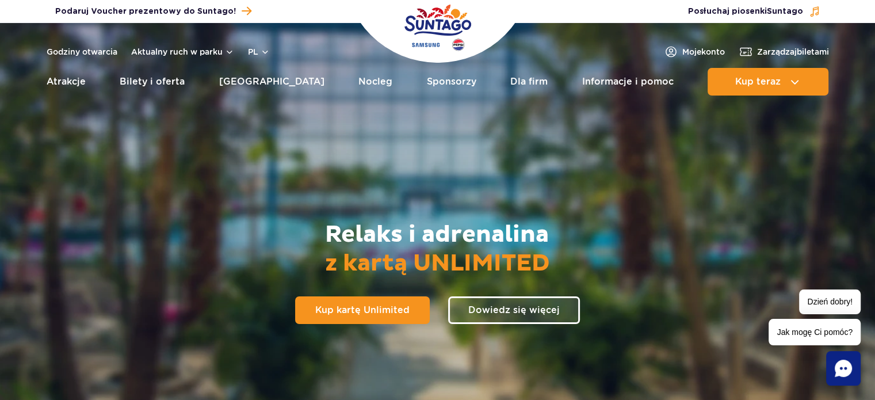
drag, startPoint x: 665, startPoint y: 272, endPoint x: 676, endPoint y: 76, distance: 195.9
click at [517, 82] on link "Dla firm" at bounding box center [528, 82] width 37 height 28
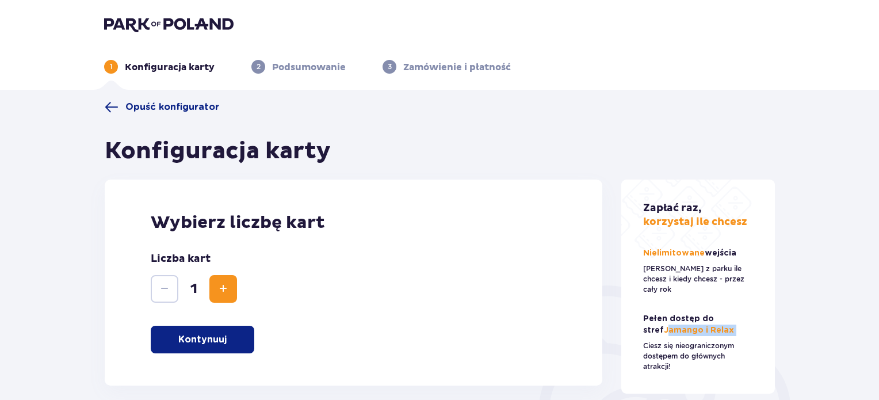
drag, startPoint x: 642, startPoint y: 323, endPoint x: 725, endPoint y: 321, distance: 82.8
click at [725, 321] on p "Pełen dostęp do stref Jamango i Relax" at bounding box center [698, 324] width 110 height 23
click at [695, 341] on p "Ciesz się nieograniczonym dostępem do głównych atrakcji!" at bounding box center [698, 356] width 110 height 31
click at [634, 345] on div "[PERSON_NAME] raz, korzystaj ile chcesz Nielimitowane wejścia [PERSON_NAME] z p…" at bounding box center [698, 286] width 154 height 214
click at [110, 105] on span at bounding box center [112, 107] width 14 height 14
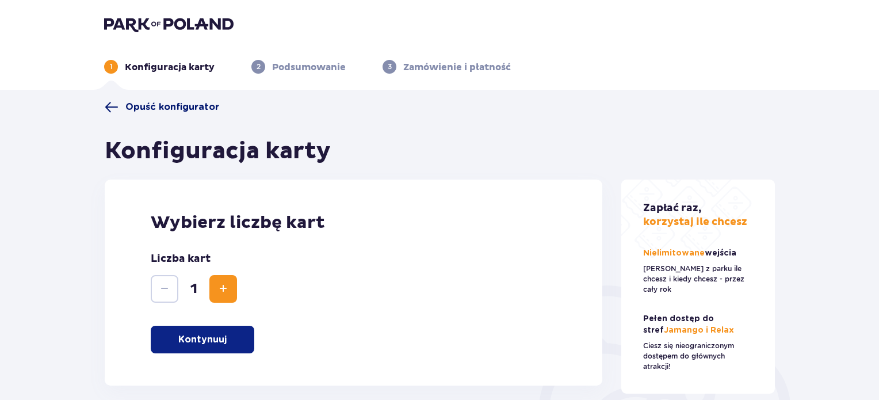
click at [110, 107] on span at bounding box center [112, 107] width 14 height 14
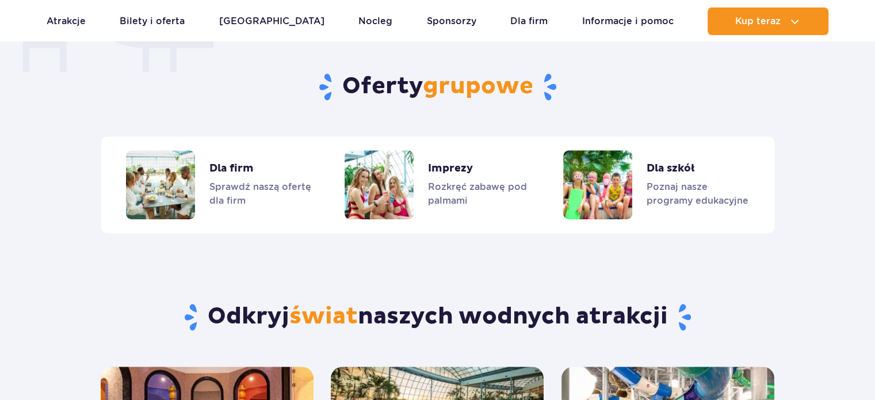
scroll to position [967, 0]
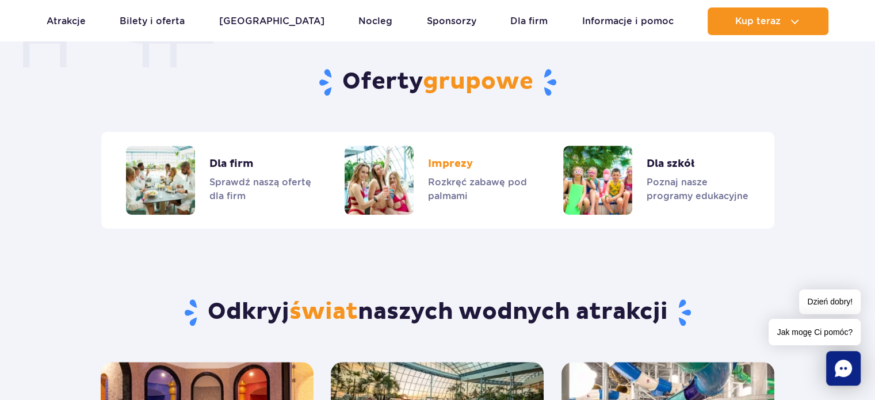
click at [438, 188] on link "Imprezy" at bounding box center [437, 180] width 185 height 69
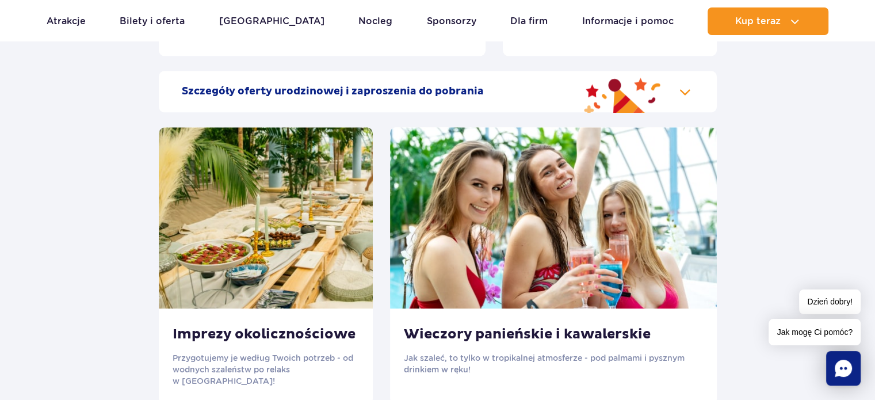
scroll to position [1438, 0]
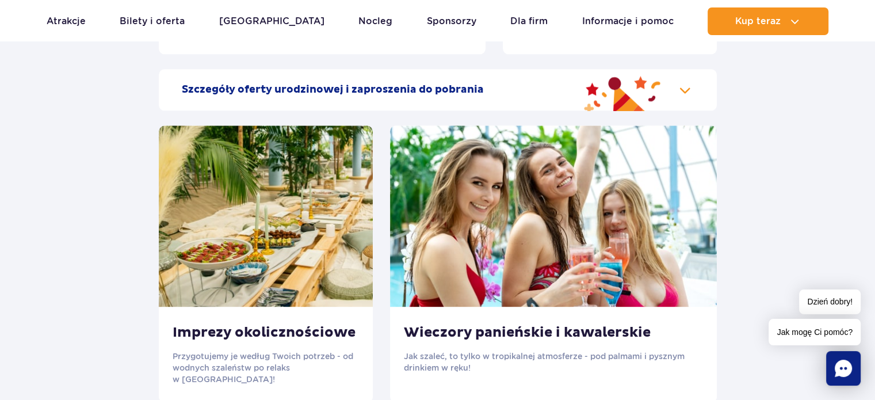
click at [475, 237] on img at bounding box center [553, 215] width 327 height 181
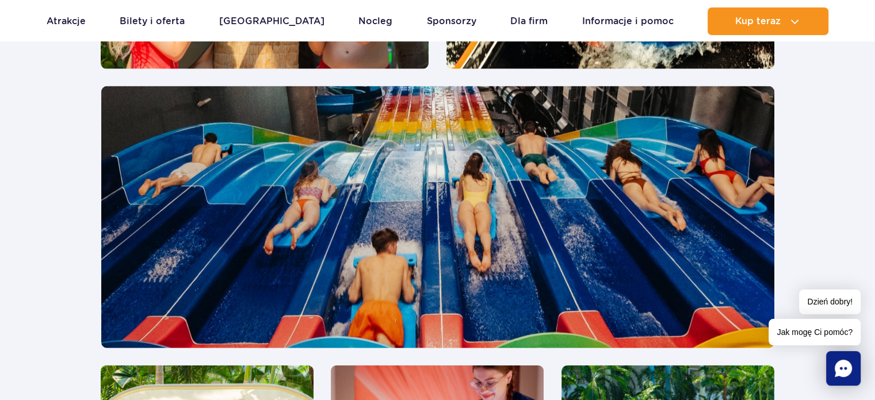
scroll to position [2646, 0]
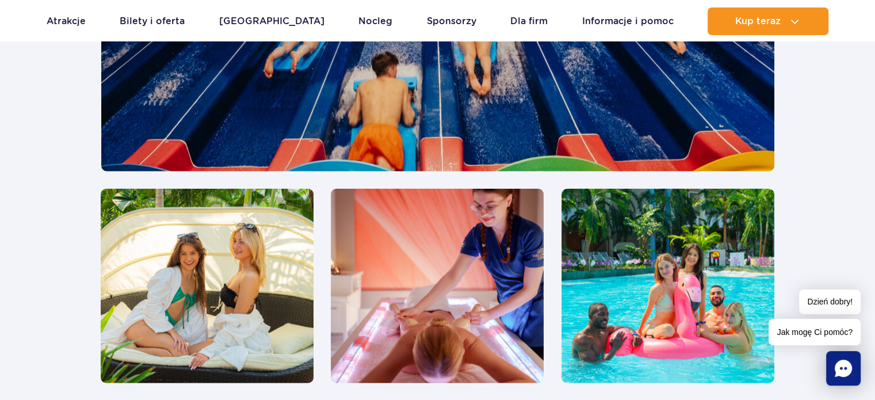
click at [439, 234] on img at bounding box center [437, 286] width 213 height 194
click at [608, 231] on img at bounding box center [667, 286] width 213 height 194
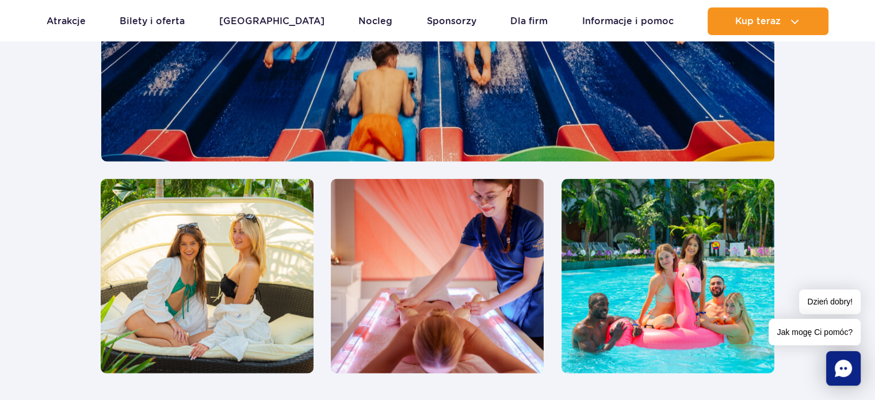
scroll to position [2618, 0]
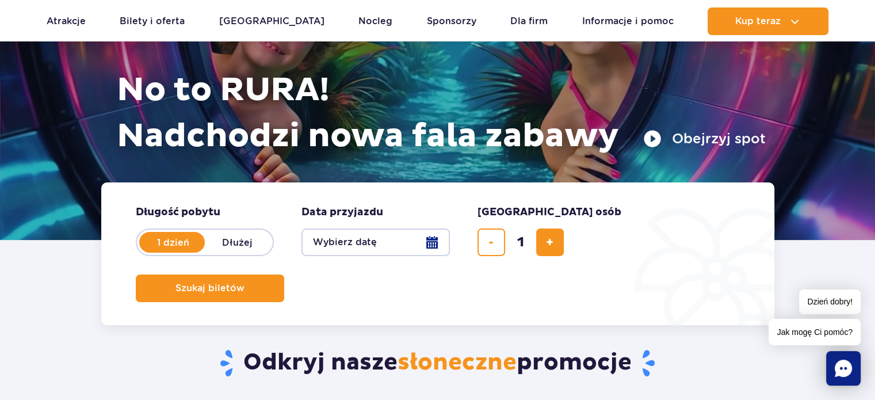
scroll to position [115, 0]
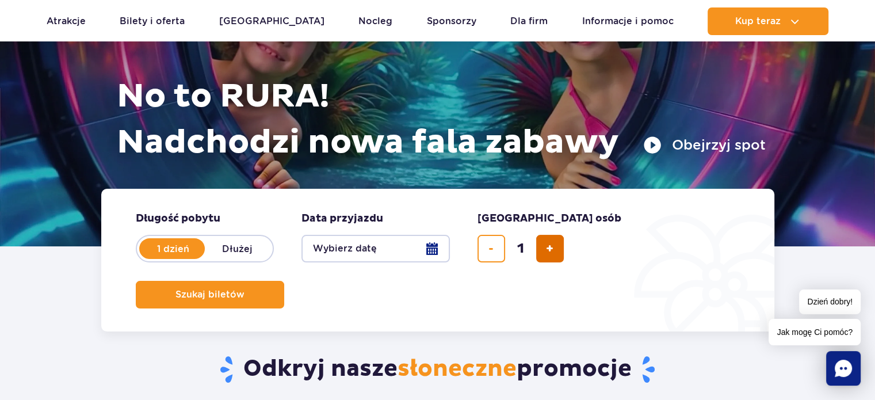
click at [551, 248] on span "dodaj bilet" at bounding box center [549, 248] width 7 height 0
type input "4"
click at [342, 239] on button "Wybierz datę" at bounding box center [375, 249] width 148 height 28
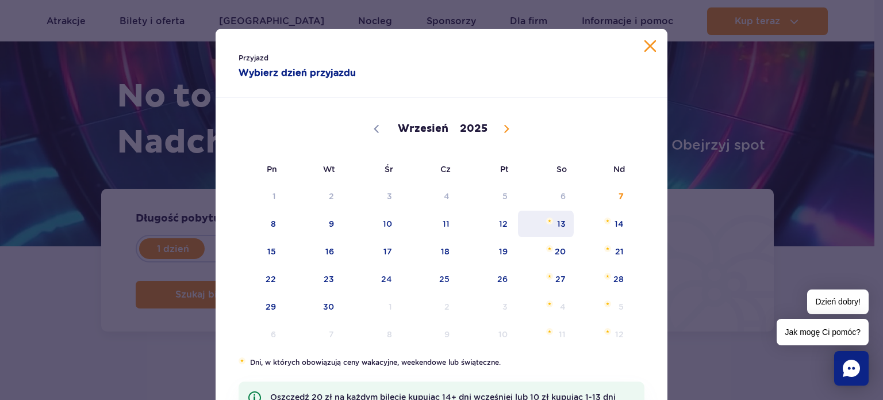
click at [560, 224] on span "13" at bounding box center [546, 224] width 58 height 26
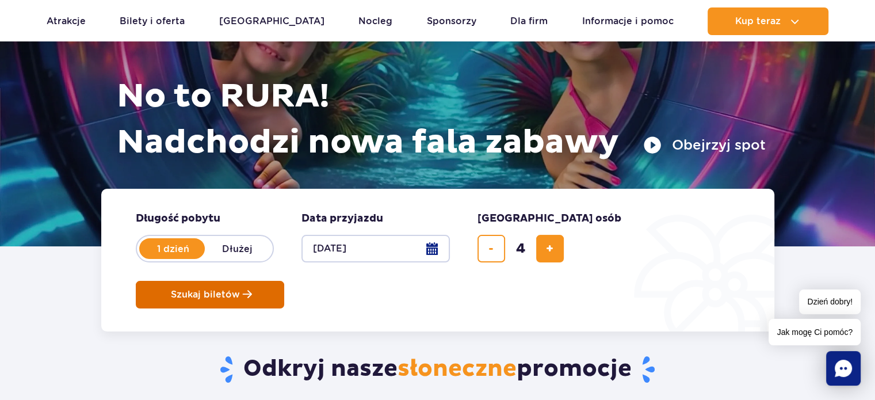
click at [240, 289] on span "Szukaj biletów" at bounding box center [205, 294] width 69 height 10
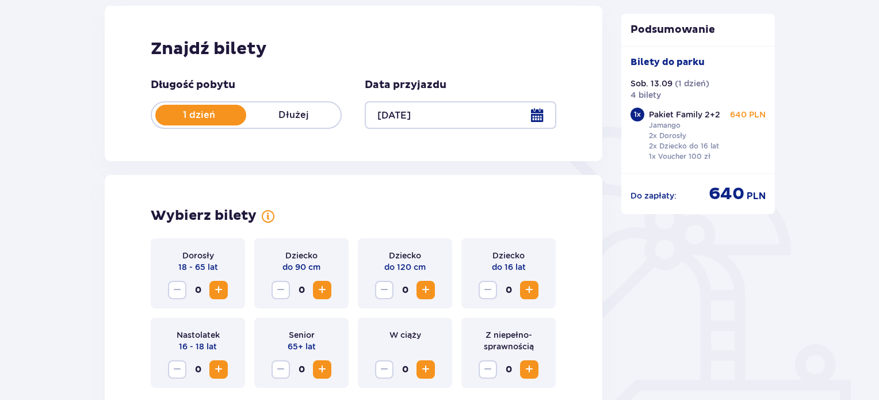
scroll to position [345, 0]
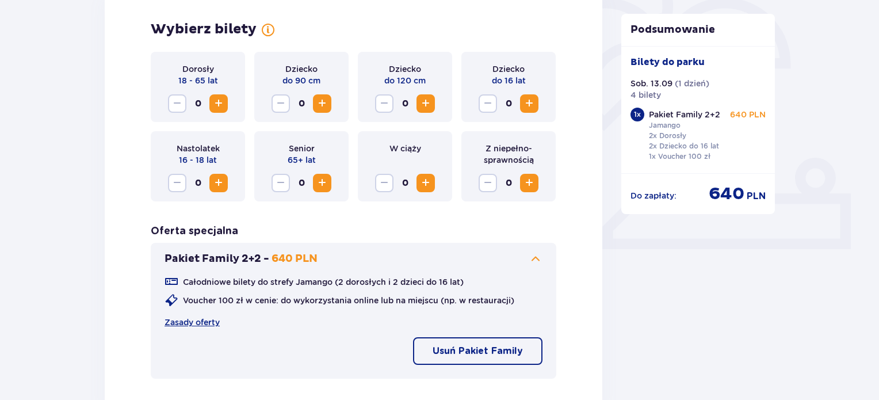
click at [483, 358] on button "Usuń Pakiet Family" at bounding box center [477, 351] width 129 height 28
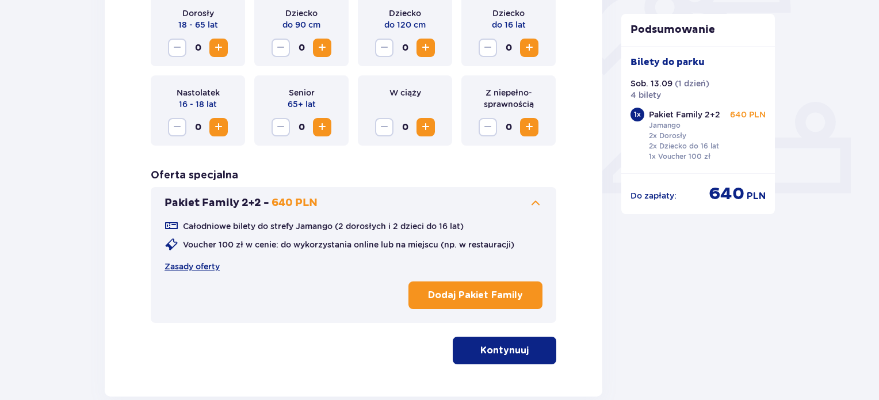
scroll to position [403, 0]
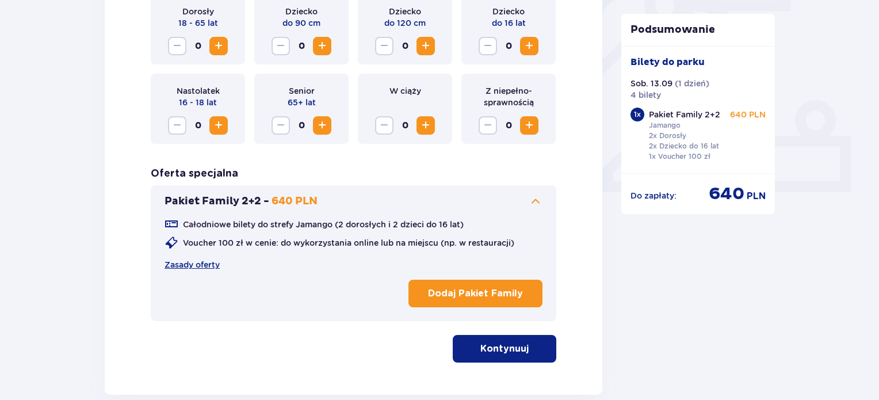
click at [481, 350] on p "Kontynuuj" at bounding box center [504, 348] width 48 height 13
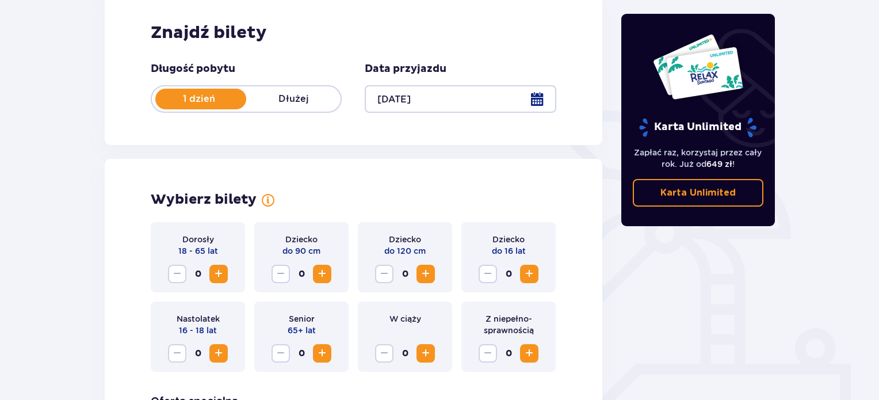
scroll to position [248, 0]
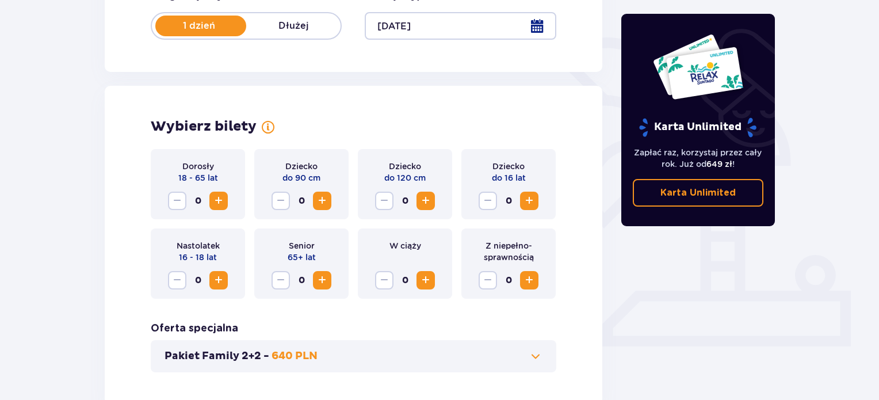
click at [216, 194] on span "Increase" at bounding box center [219, 201] width 14 height 14
click at [529, 198] on span "Increase" at bounding box center [529, 201] width 14 height 14
click at [217, 200] on span "Increase" at bounding box center [219, 201] width 14 height 14
click at [529, 197] on span "Increase" at bounding box center [529, 201] width 14 height 14
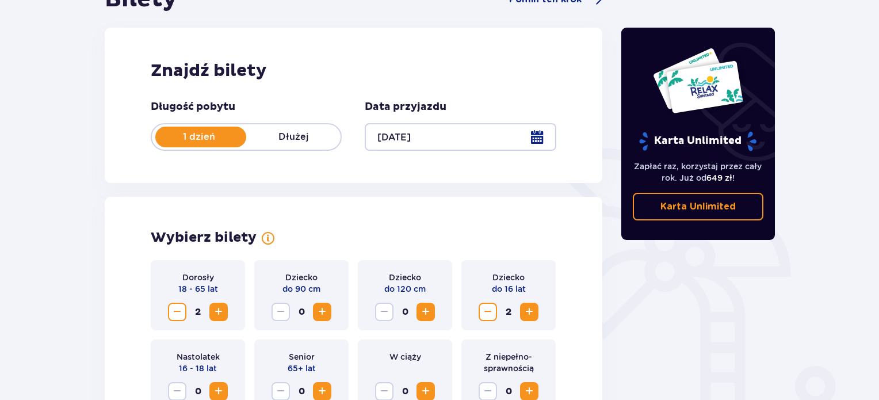
scroll to position [133, 0]
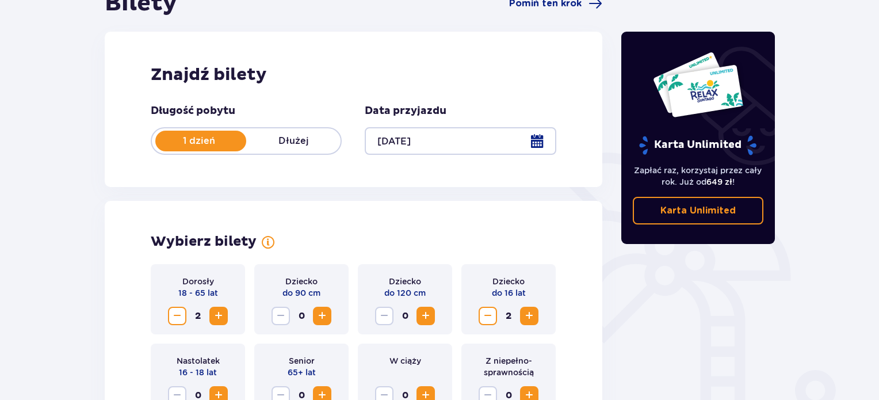
click at [448, 143] on div at bounding box center [460, 141] width 191 height 28
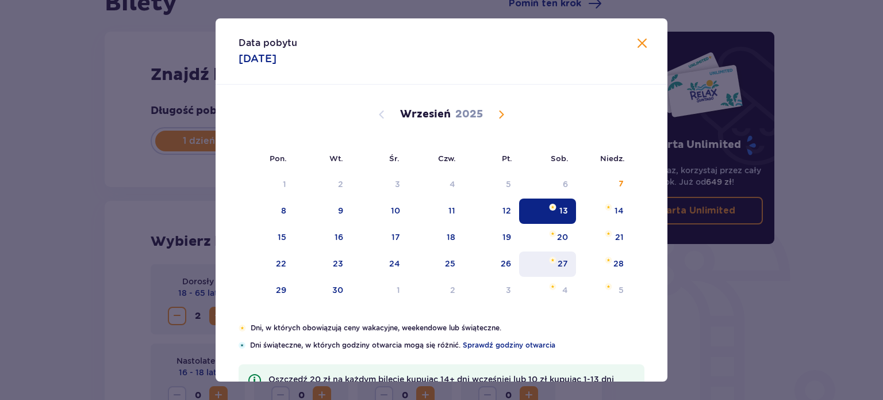
click at [560, 261] on div "27" at bounding box center [563, 264] width 10 height 12
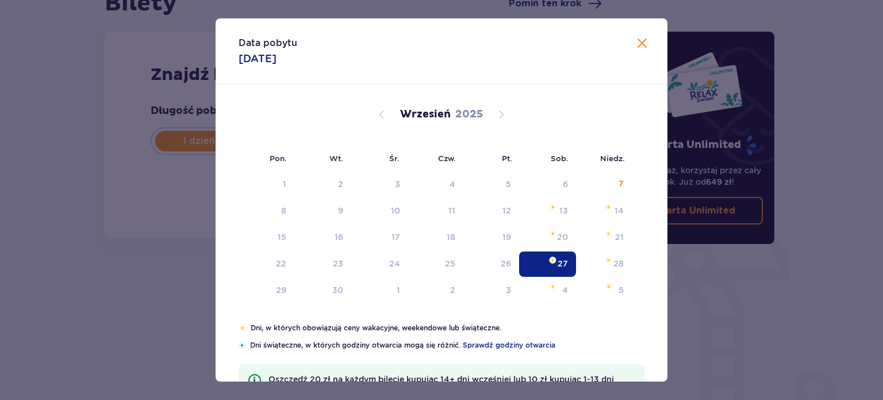
type input "[DATE]"
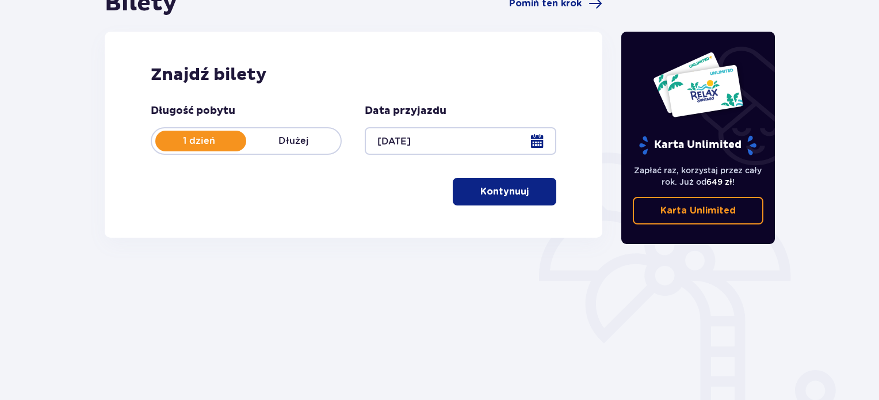
click at [486, 190] on p "Kontynuuj" at bounding box center [504, 191] width 48 height 13
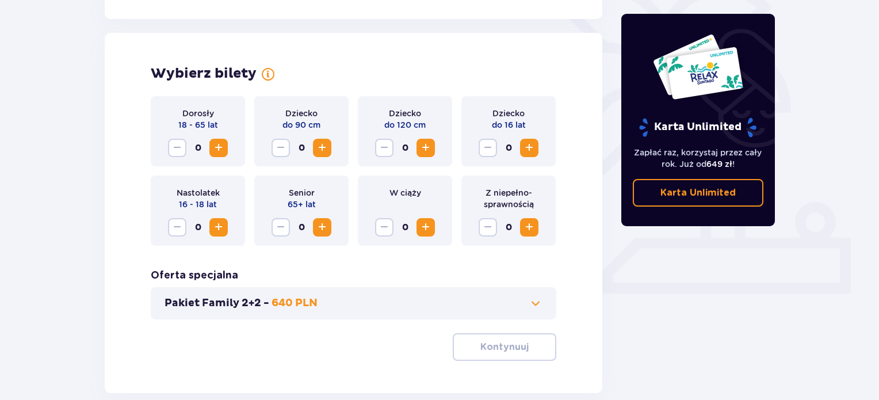
scroll to position [320, 0]
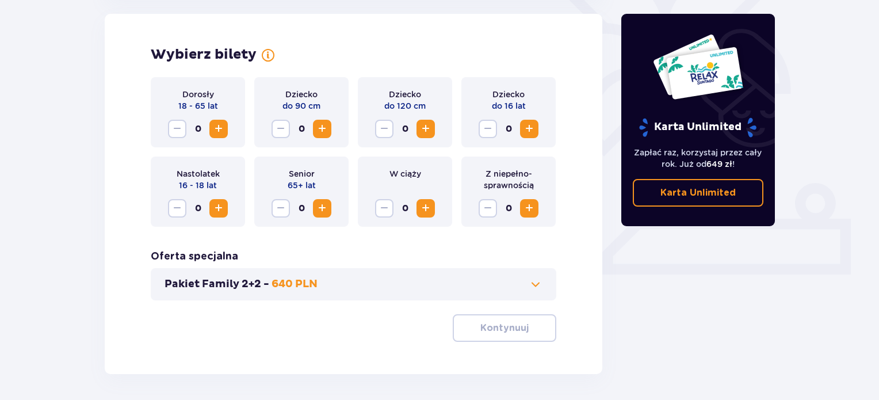
click at [221, 128] on span "Increase" at bounding box center [219, 129] width 14 height 14
click at [531, 128] on span "Increase" at bounding box center [529, 129] width 14 height 14
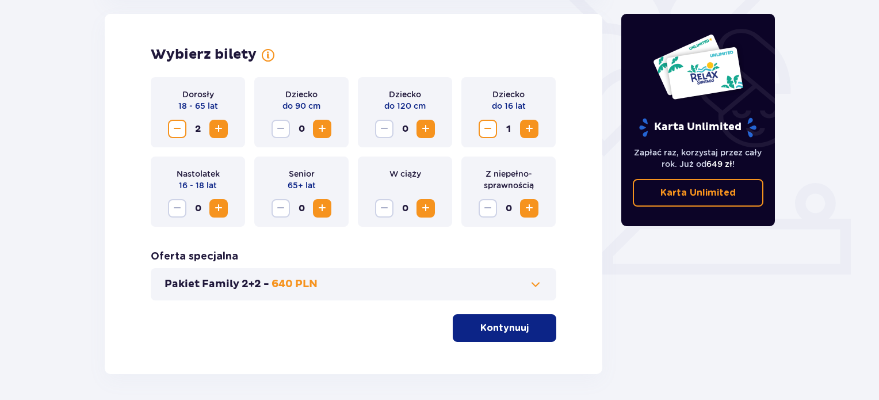
click at [531, 128] on span "Increase" at bounding box center [529, 129] width 14 height 14
click at [499, 326] on p "Kontynuuj" at bounding box center [504, 328] width 48 height 13
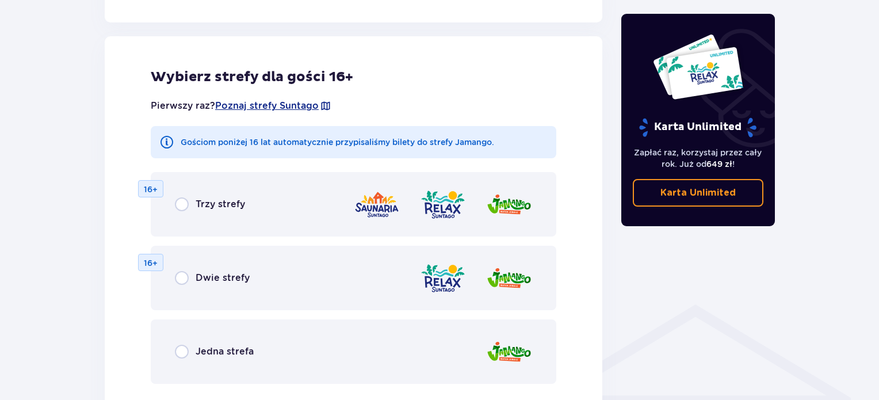
scroll to position [638, 0]
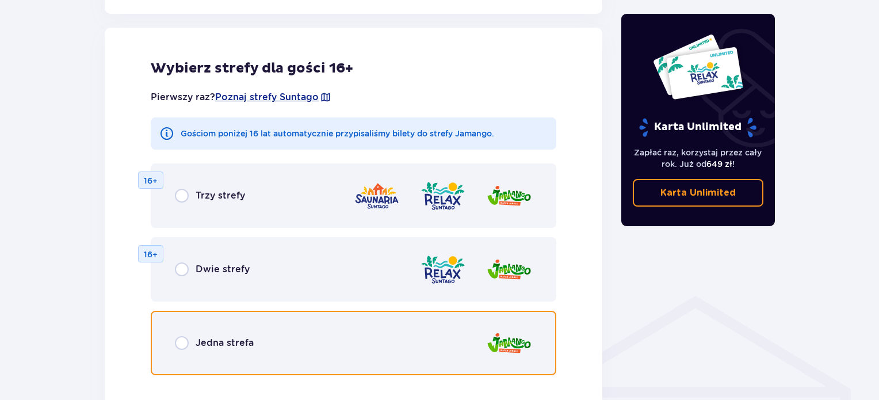
click at [177, 340] on input "radio" at bounding box center [182, 343] width 14 height 14
radio input "true"
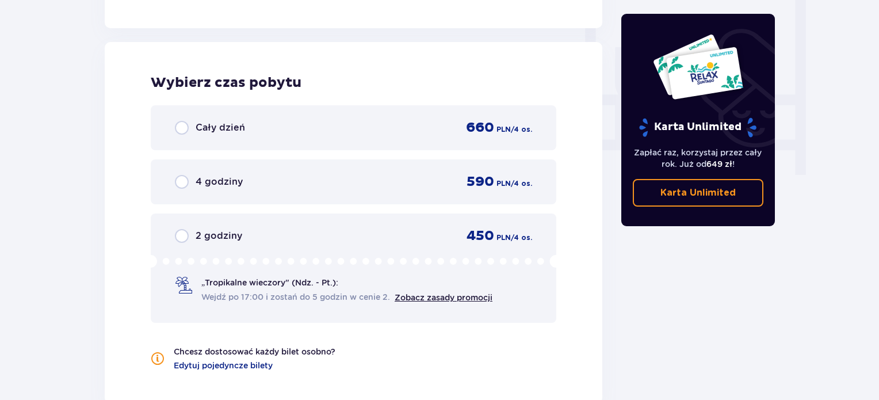
scroll to position [1080, 0]
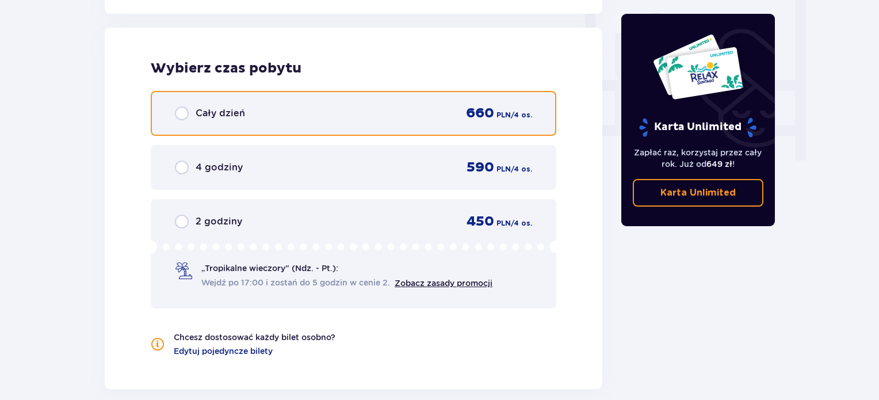
click at [184, 116] on input "radio" at bounding box center [182, 113] width 14 height 14
radio input "true"
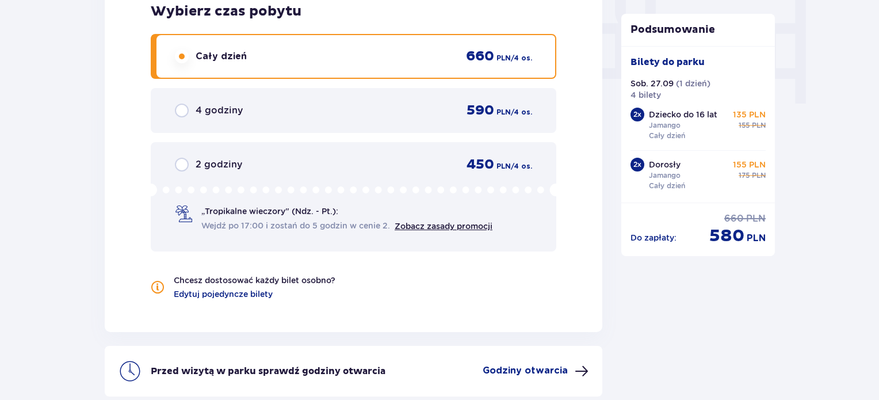
scroll to position [1127, 0]
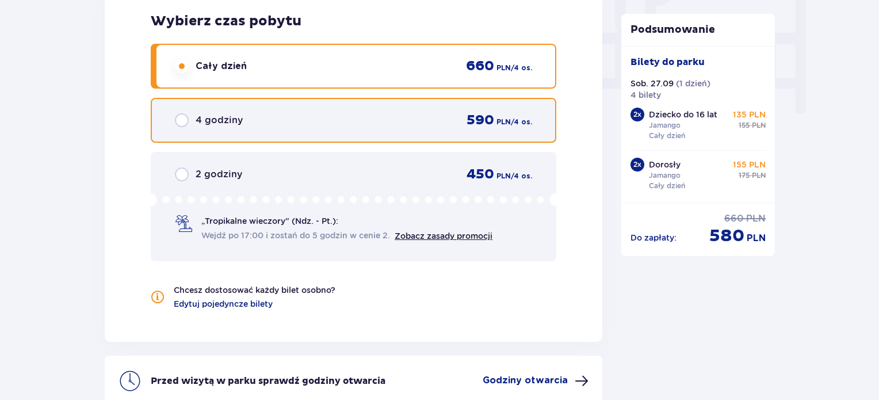
click at [186, 117] on input "radio" at bounding box center [182, 120] width 14 height 14
radio input "true"
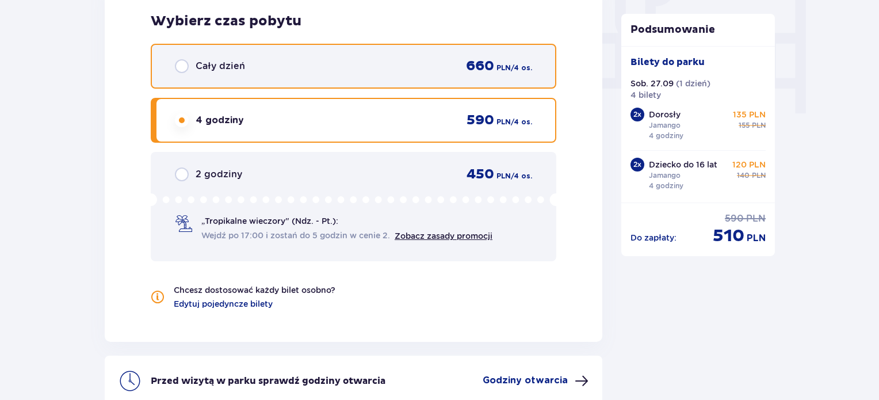
click at [185, 59] on input "radio" at bounding box center [182, 66] width 14 height 14
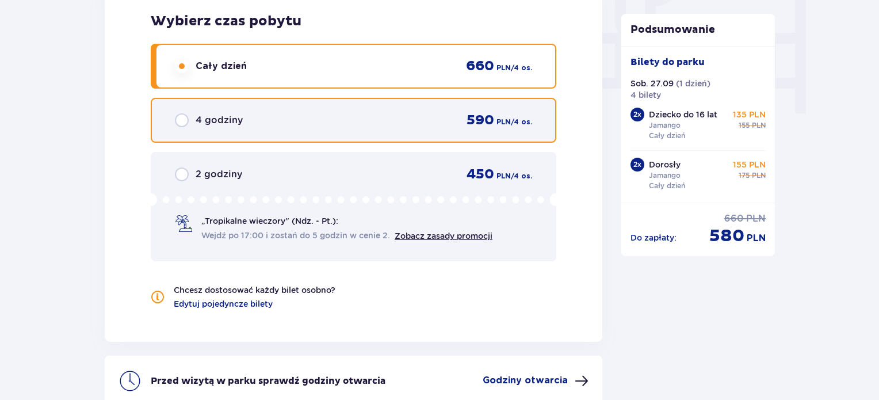
click at [182, 119] on input "radio" at bounding box center [182, 120] width 14 height 14
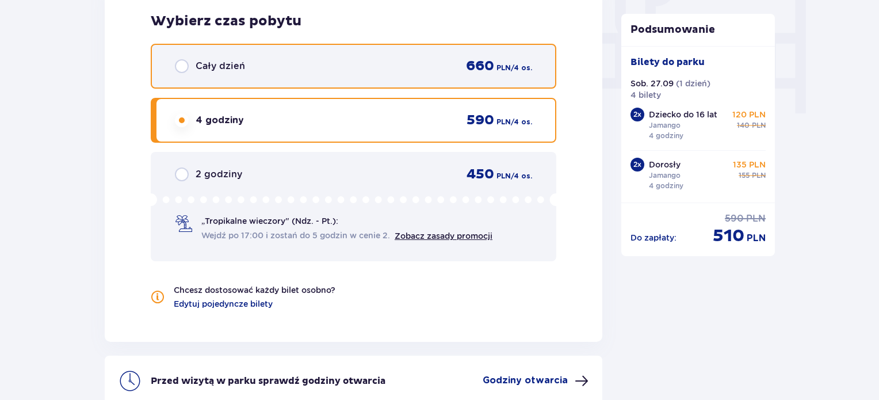
click at [181, 64] on input "radio" at bounding box center [182, 66] width 14 height 14
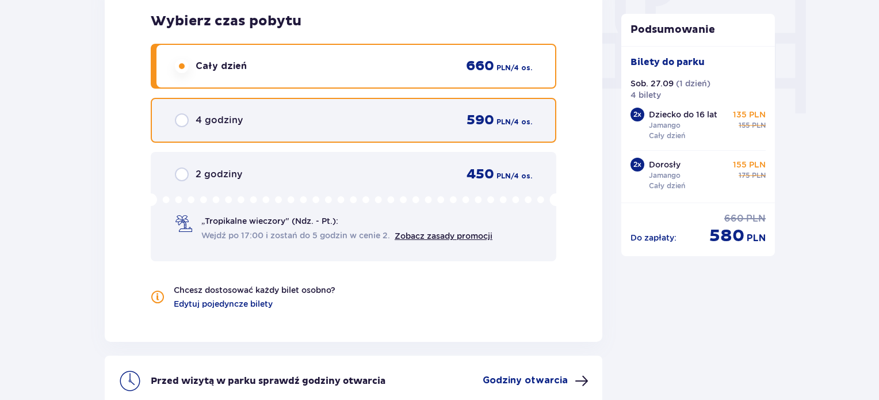
click at [186, 114] on input "radio" at bounding box center [182, 120] width 14 height 14
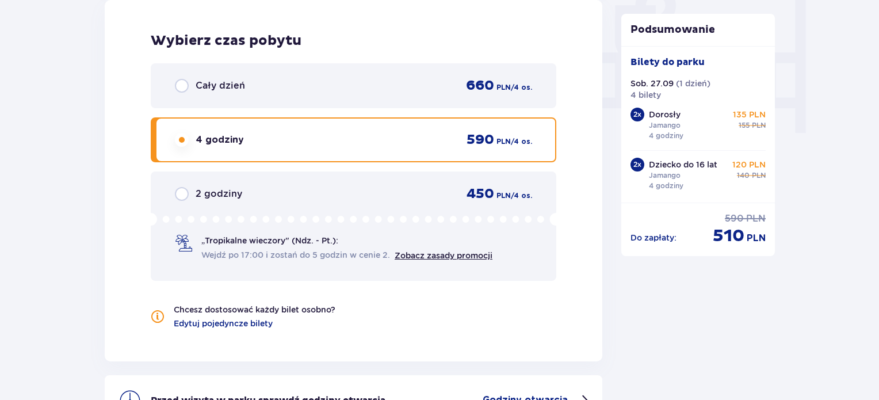
scroll to position [1070, 0]
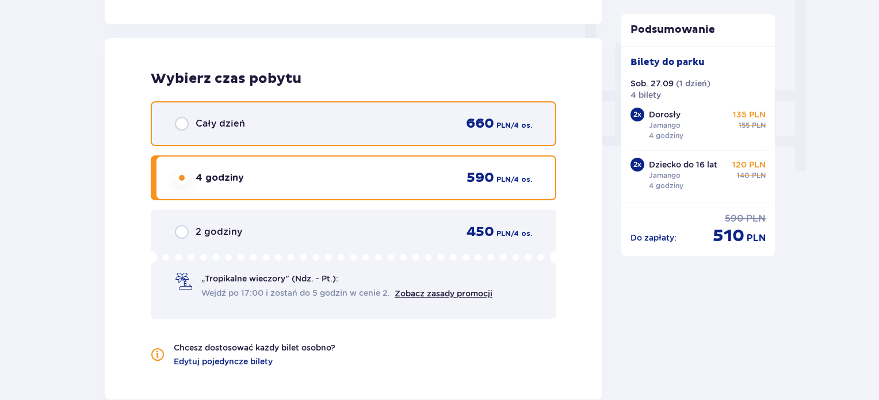
click at [181, 127] on input "radio" at bounding box center [182, 124] width 14 height 14
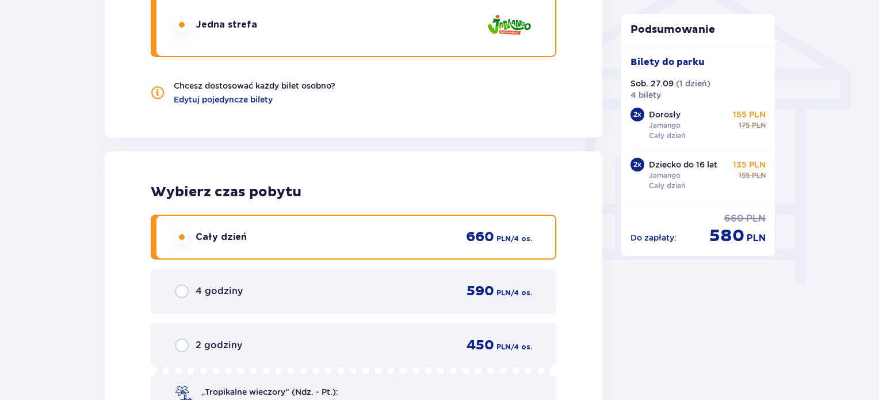
scroll to position [955, 0]
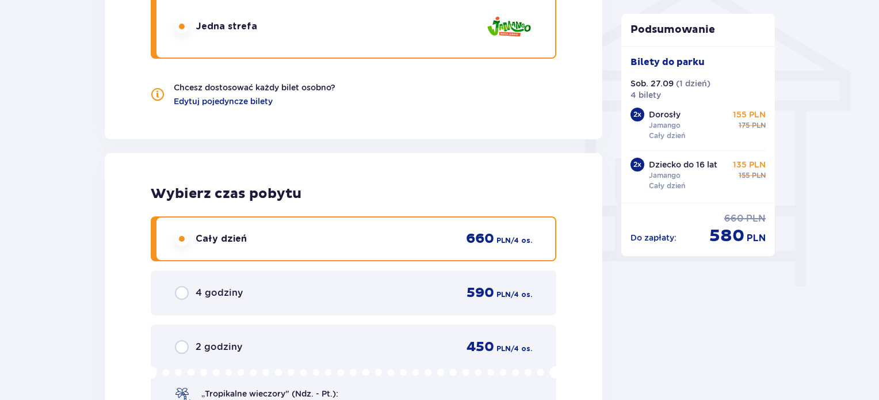
click at [202, 286] on p "4 godziny" at bounding box center [219, 292] width 47 height 13
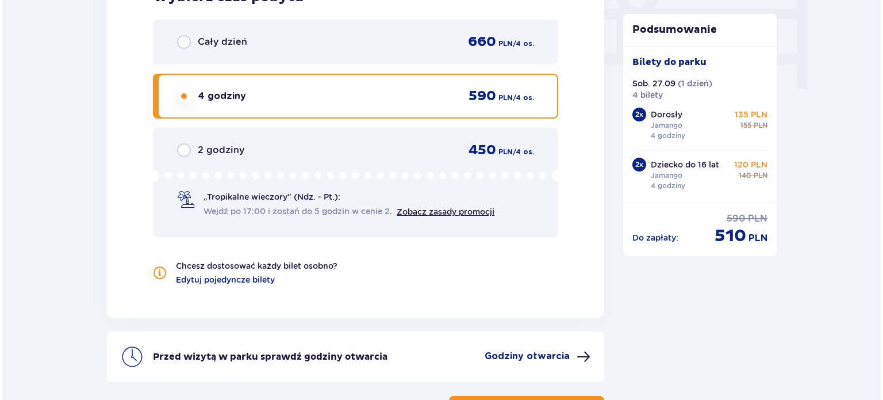
scroll to position [1242, 0]
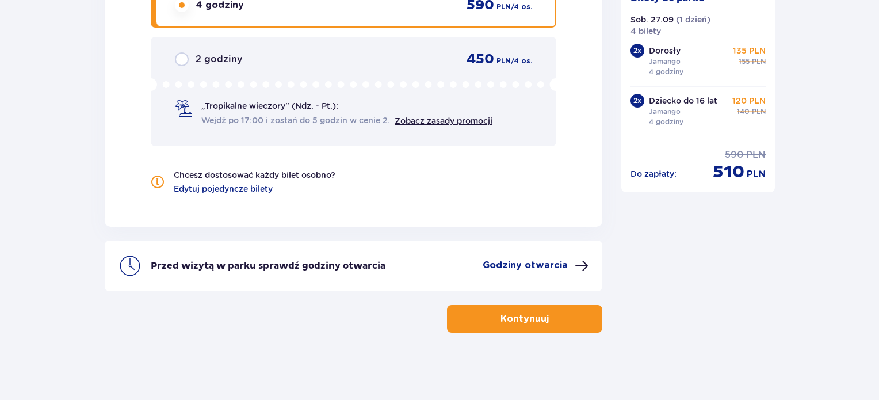
click at [551, 261] on p "Godziny otwarcia" at bounding box center [525, 265] width 85 height 13
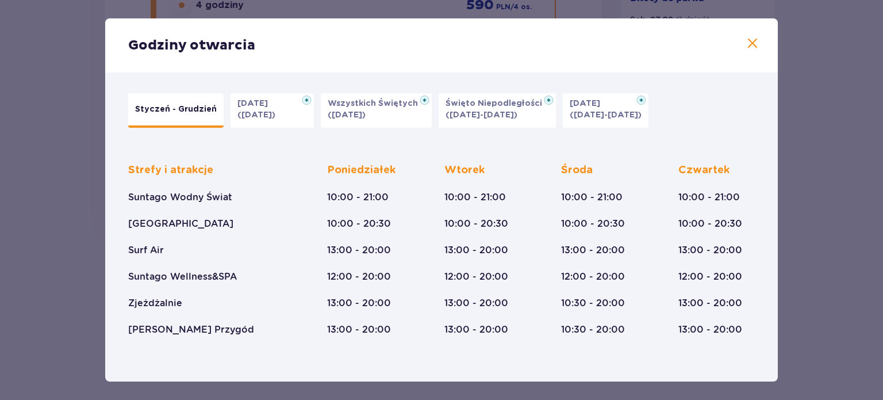
click at [749, 47] on span at bounding box center [753, 44] width 14 height 14
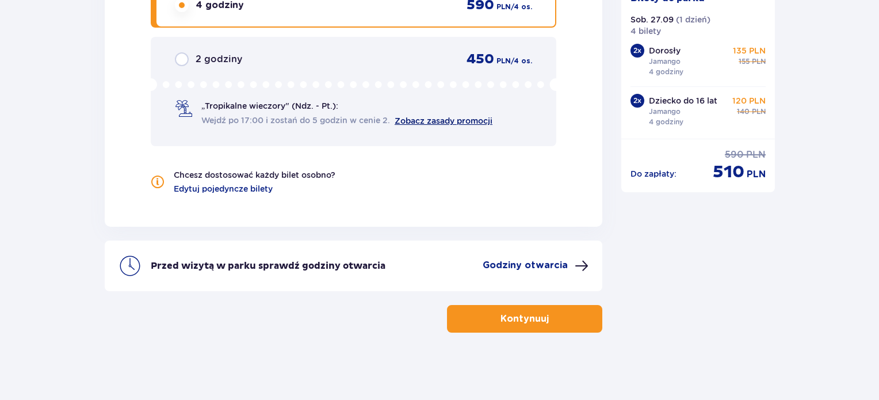
click at [444, 119] on link "Zobacz zasady promocji" at bounding box center [444, 120] width 98 height 9
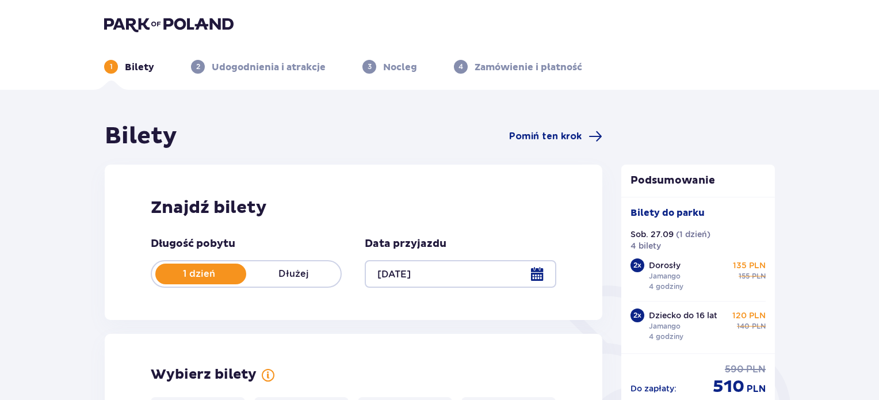
drag, startPoint x: 416, startPoint y: 204, endPoint x: 521, endPoint y: -24, distance: 251.0
